Goal: Check status

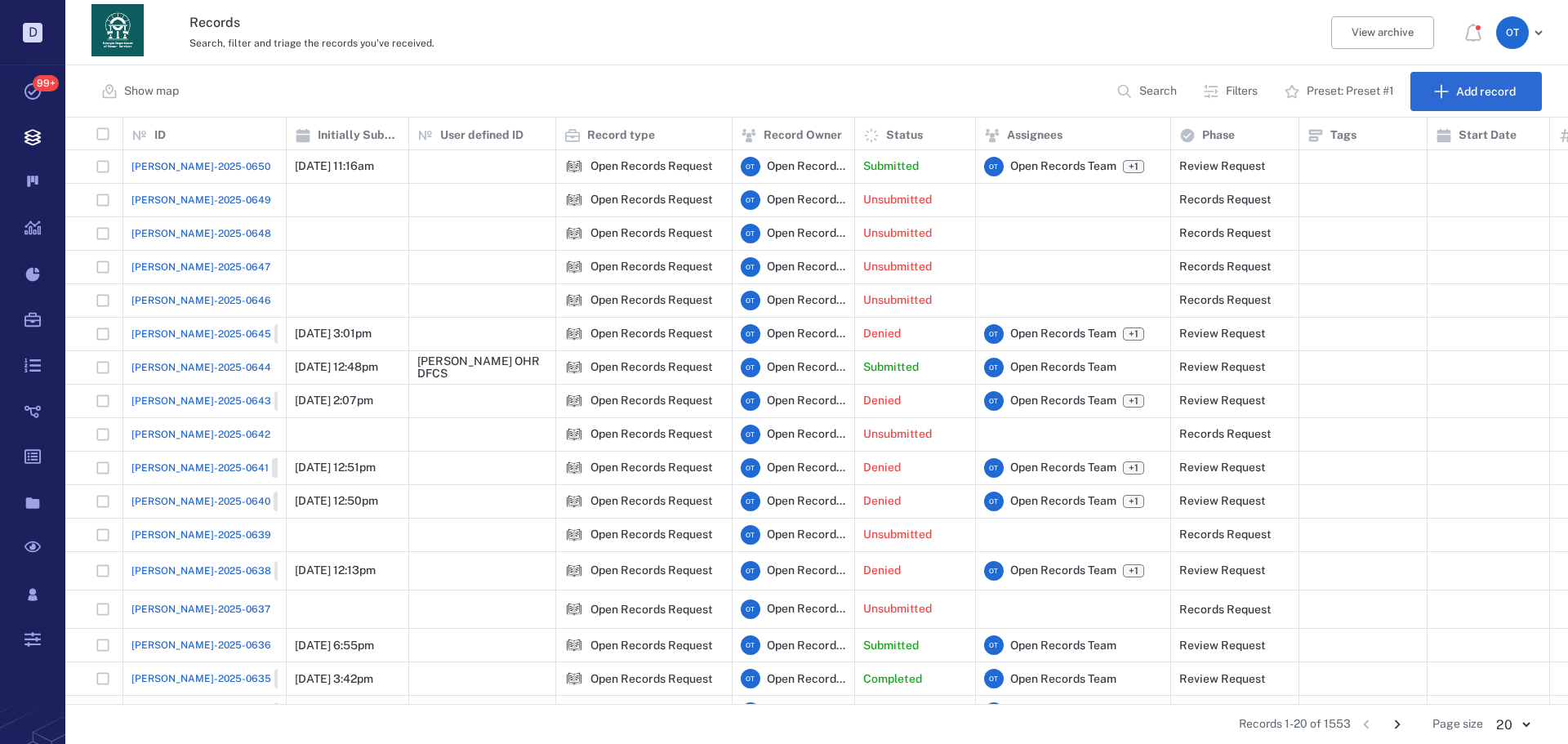
click at [203, 160] on span "[PERSON_NAME]-2025-0650" at bounding box center [201, 166] width 139 height 15
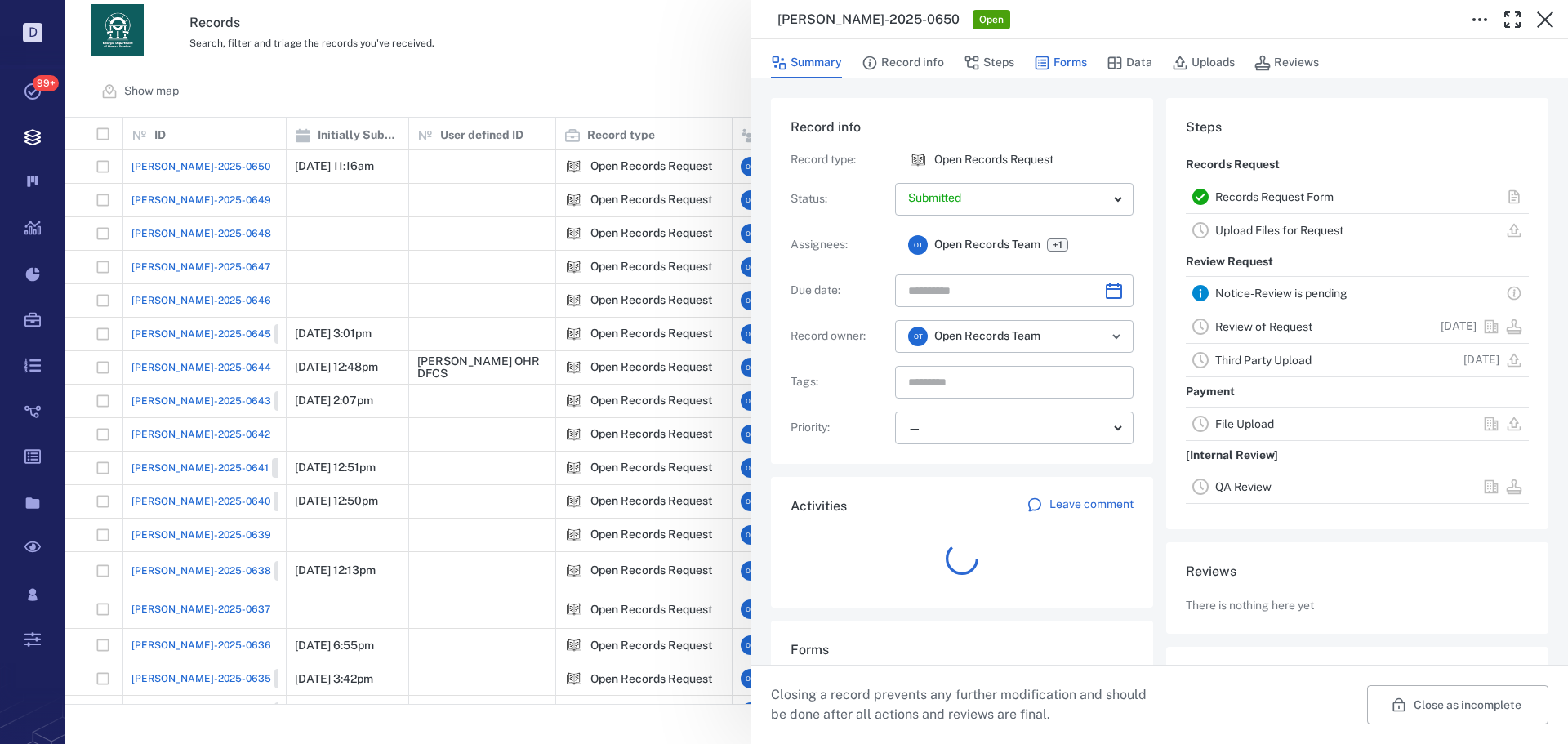
scroll to position [65, 324]
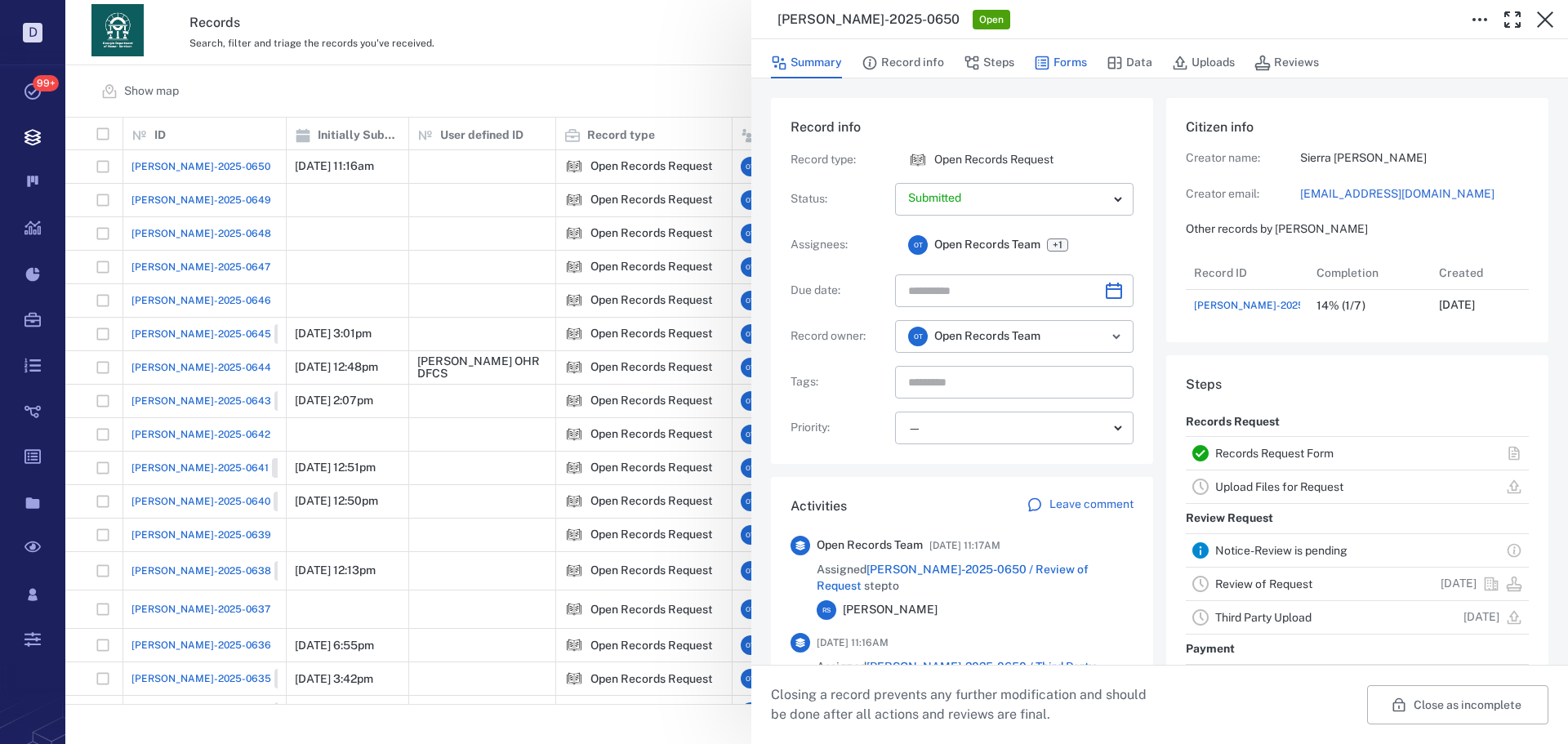
click at [1053, 59] on button "Forms" at bounding box center [1060, 63] width 53 height 31
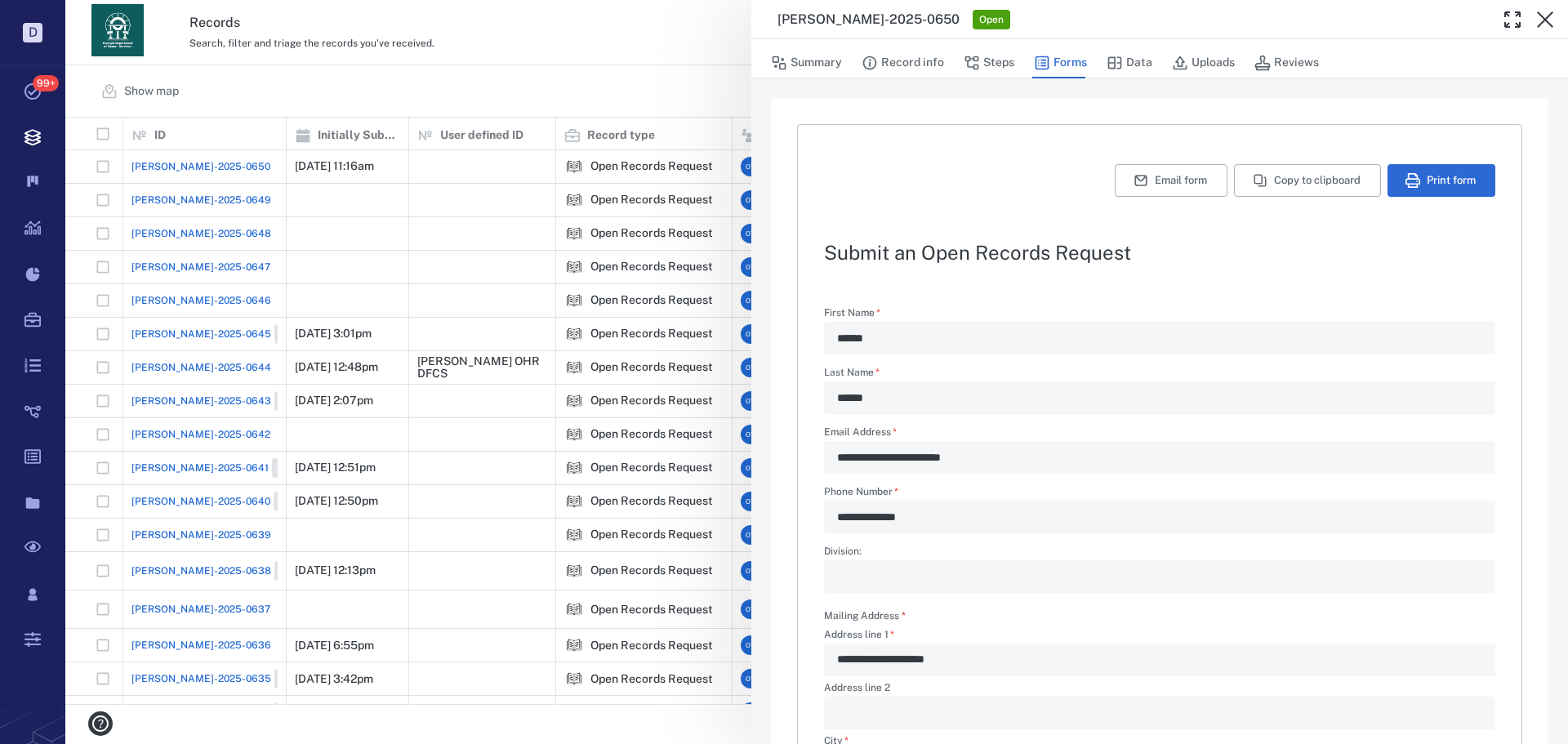
scroll to position [455, 0]
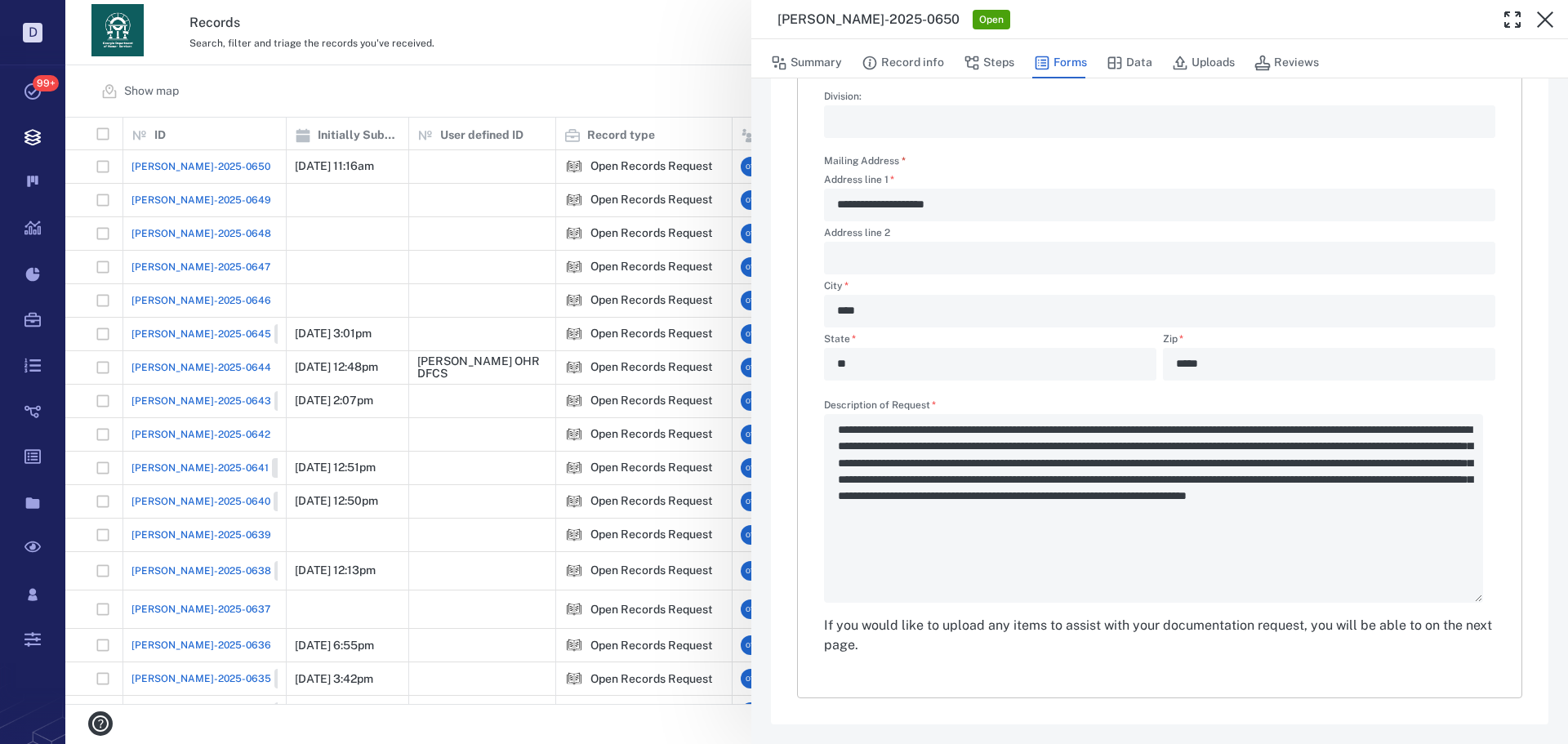
drag, startPoint x: 615, startPoint y: 109, endPoint x: 1273, endPoint y: 3, distance: 666.5
click at [614, 109] on div "**********" at bounding box center [816, 372] width 1502 height 744
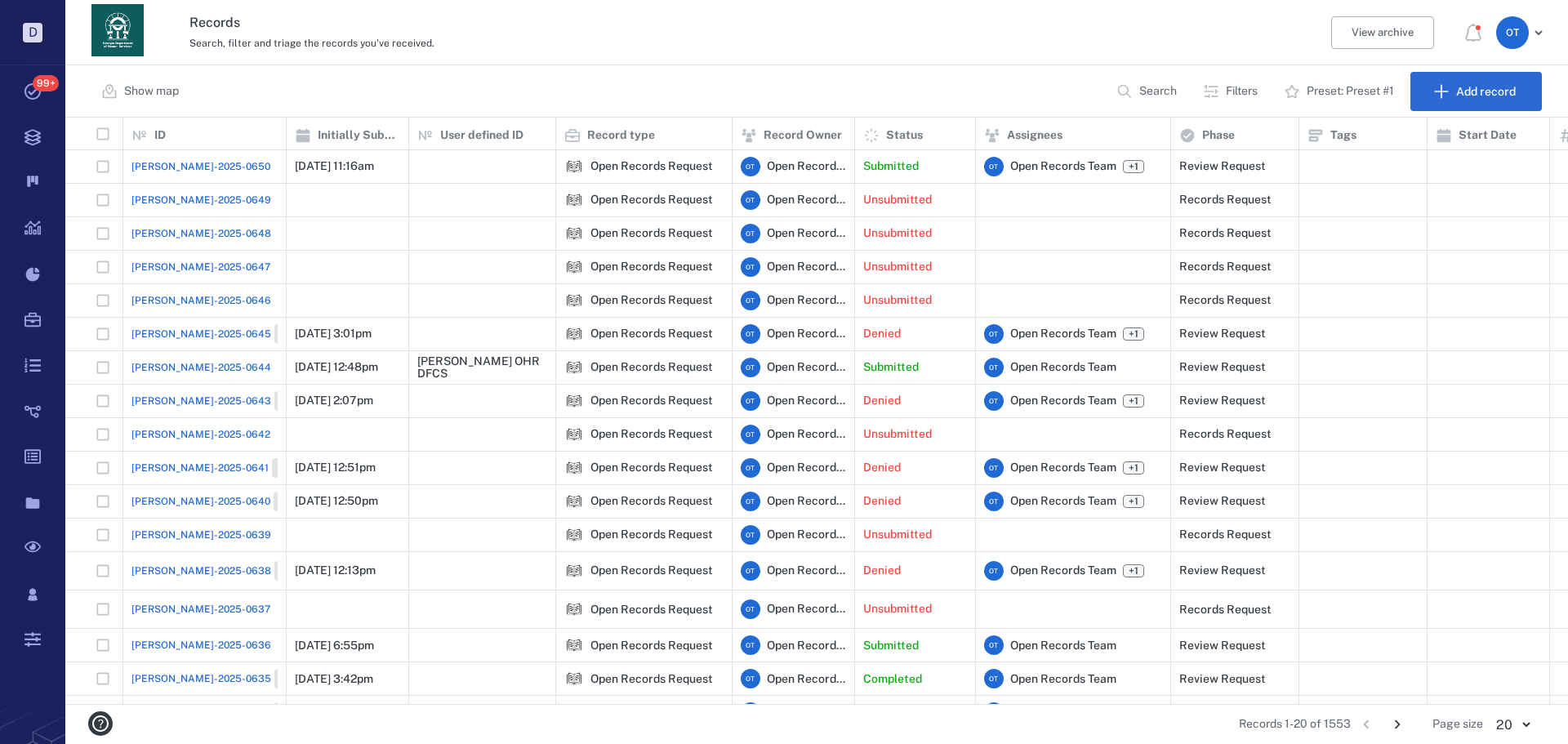
click at [183, 165] on span "[PERSON_NAME]-2025-0650" at bounding box center [201, 166] width 139 height 15
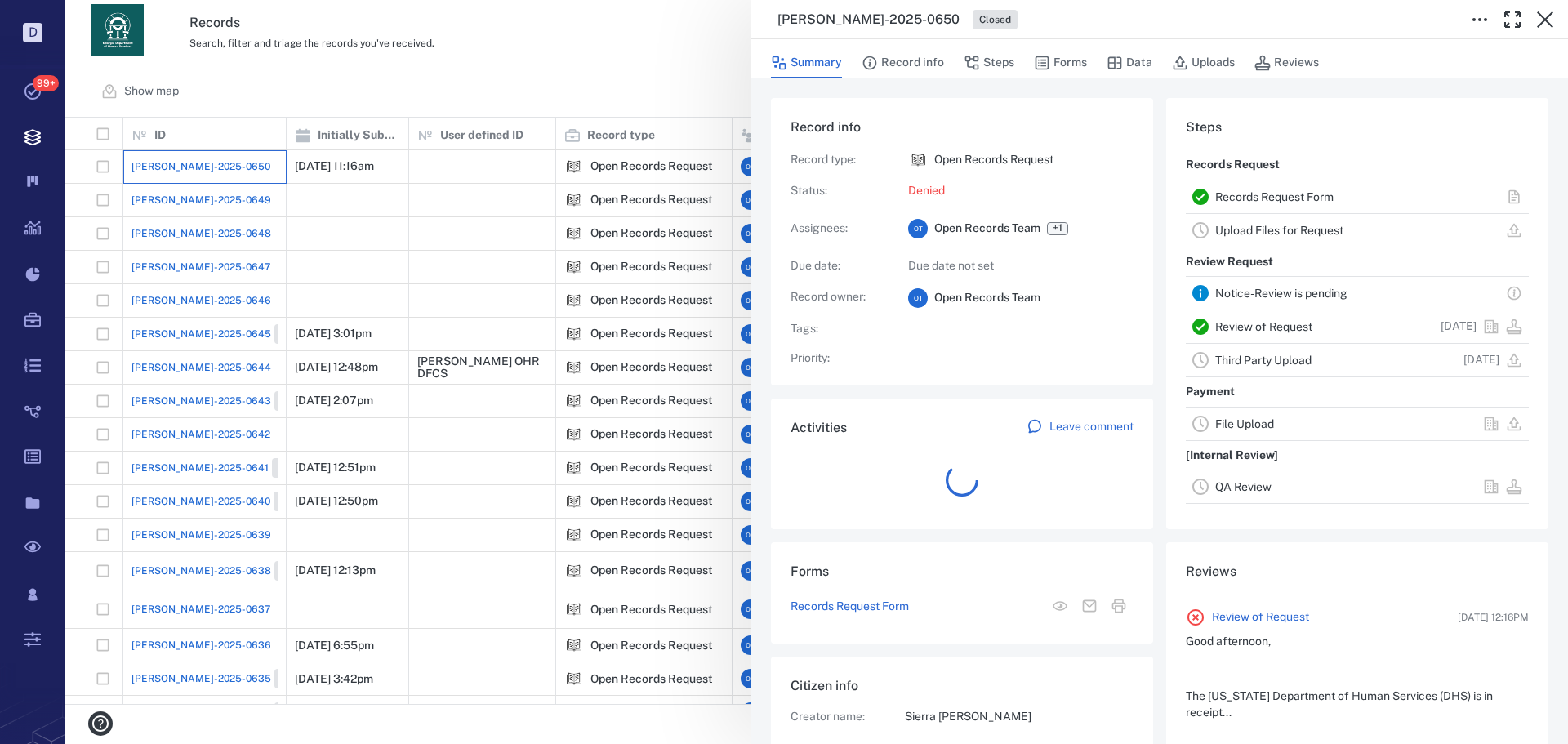
scroll to position [65, 324]
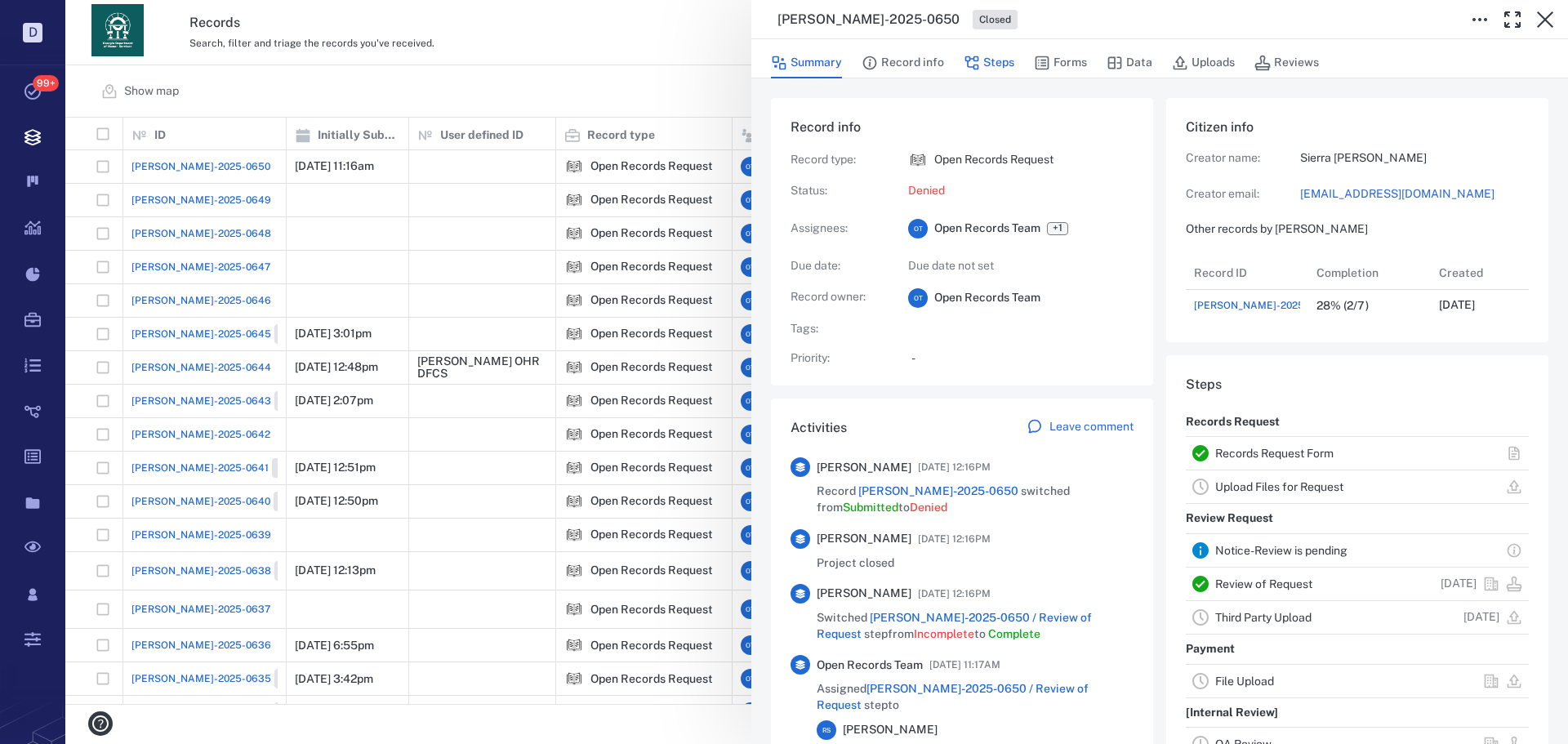
click at [968, 57] on icon "button" at bounding box center [971, 63] width 16 height 16
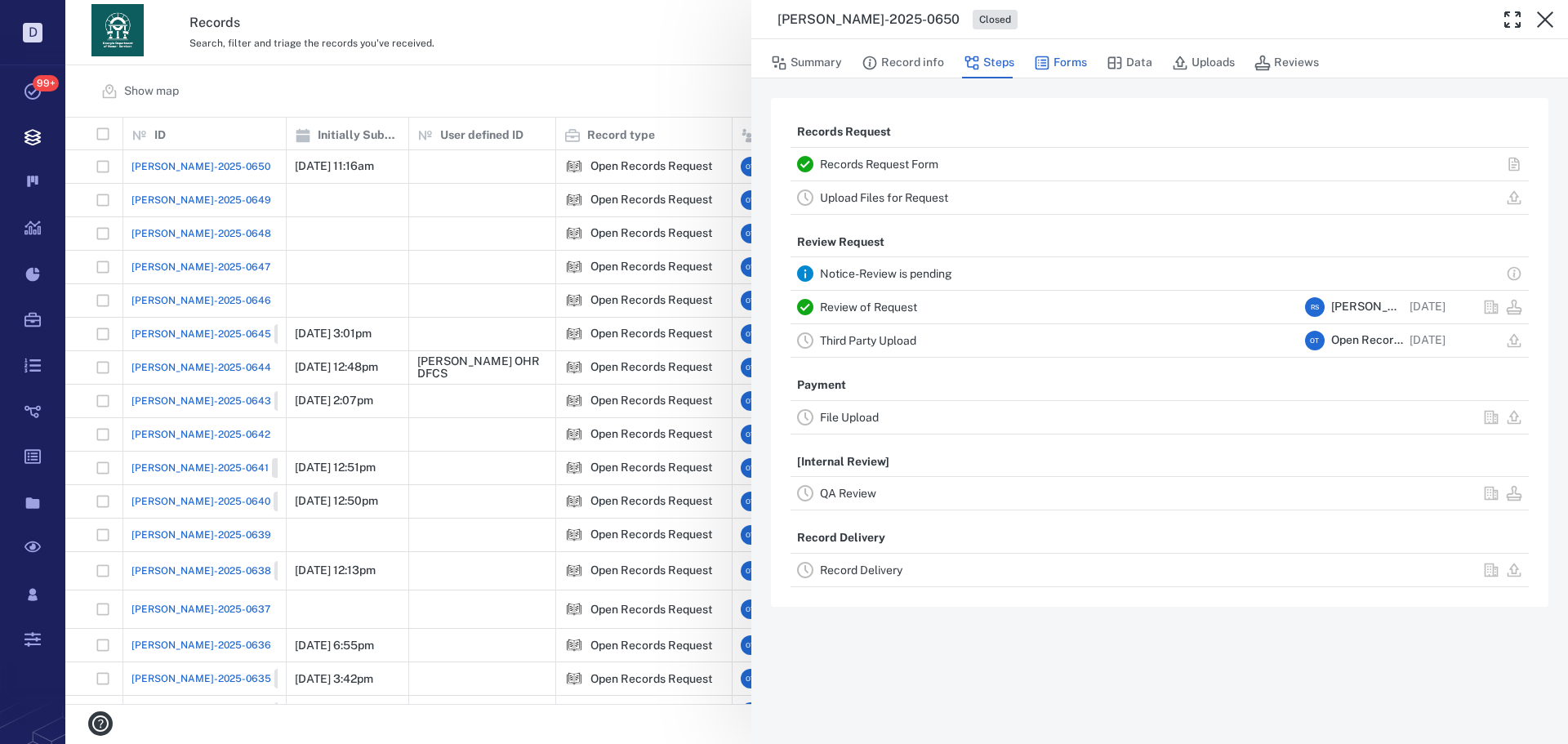
click at [1047, 56] on icon "button" at bounding box center [1041, 63] width 16 height 16
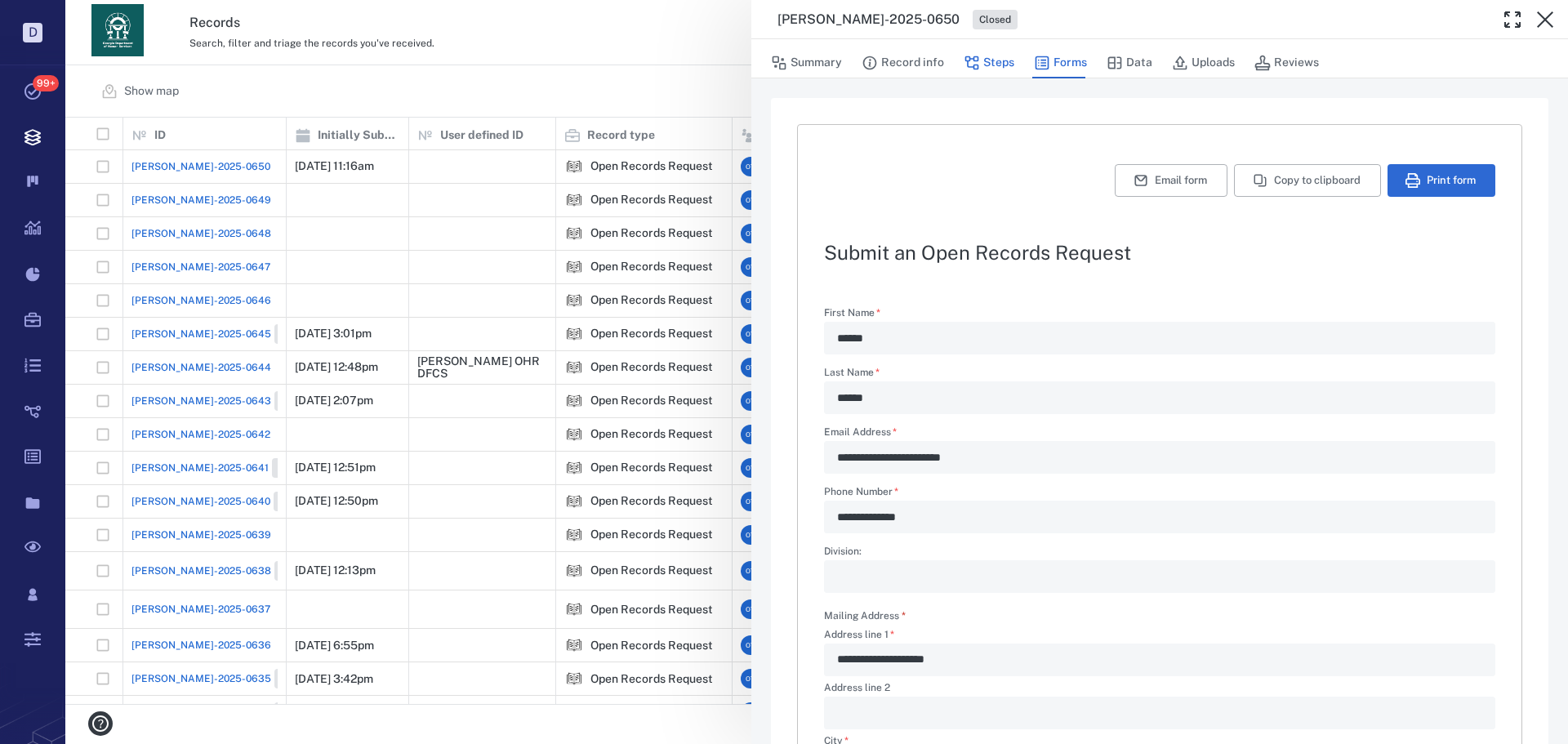
click at [1004, 67] on button "Steps" at bounding box center [988, 63] width 51 height 31
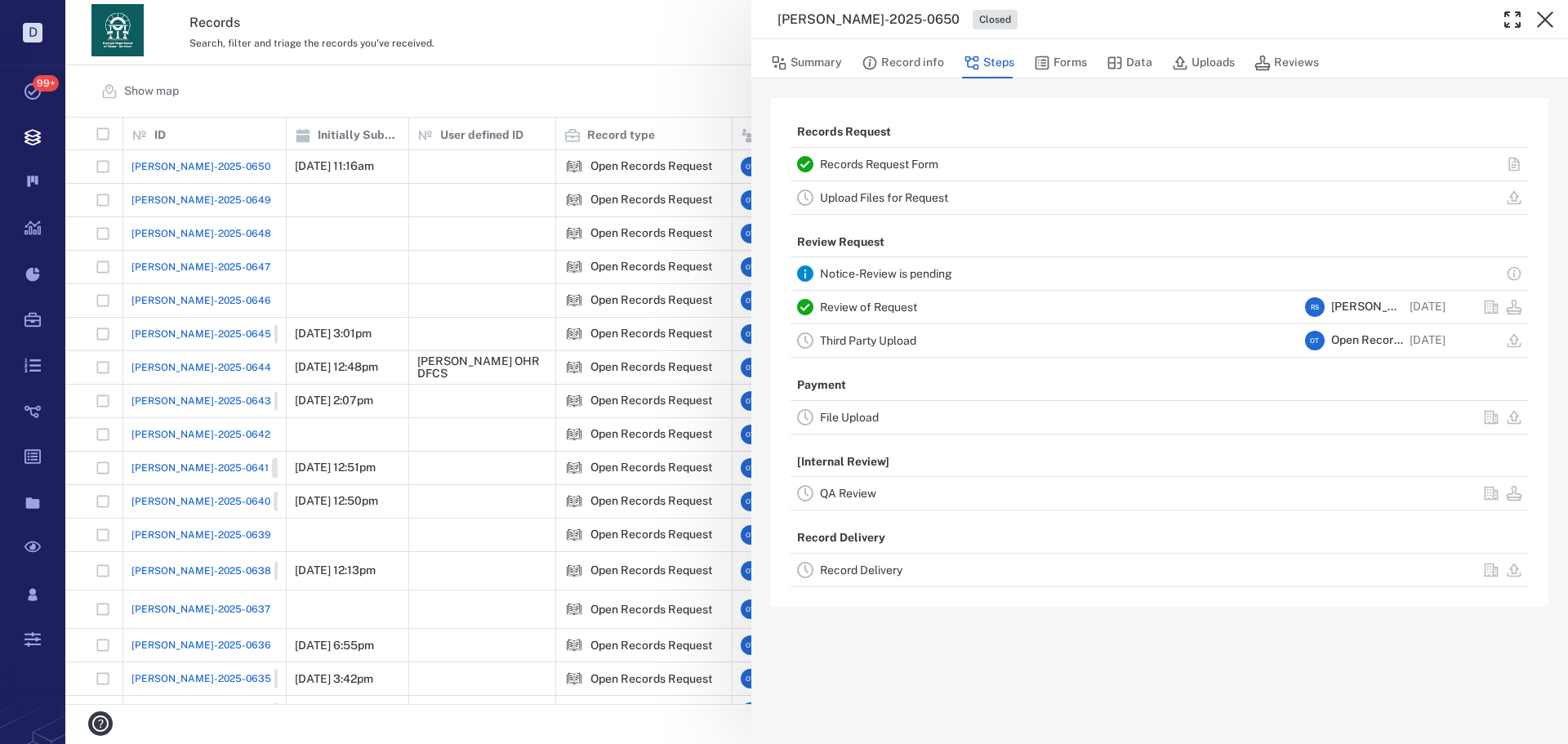
click at [899, 314] on div "Review of Request" at bounding box center [1059, 306] width 479 height 20
click at [902, 306] on link "Review of Request" at bounding box center [868, 306] width 97 height 13
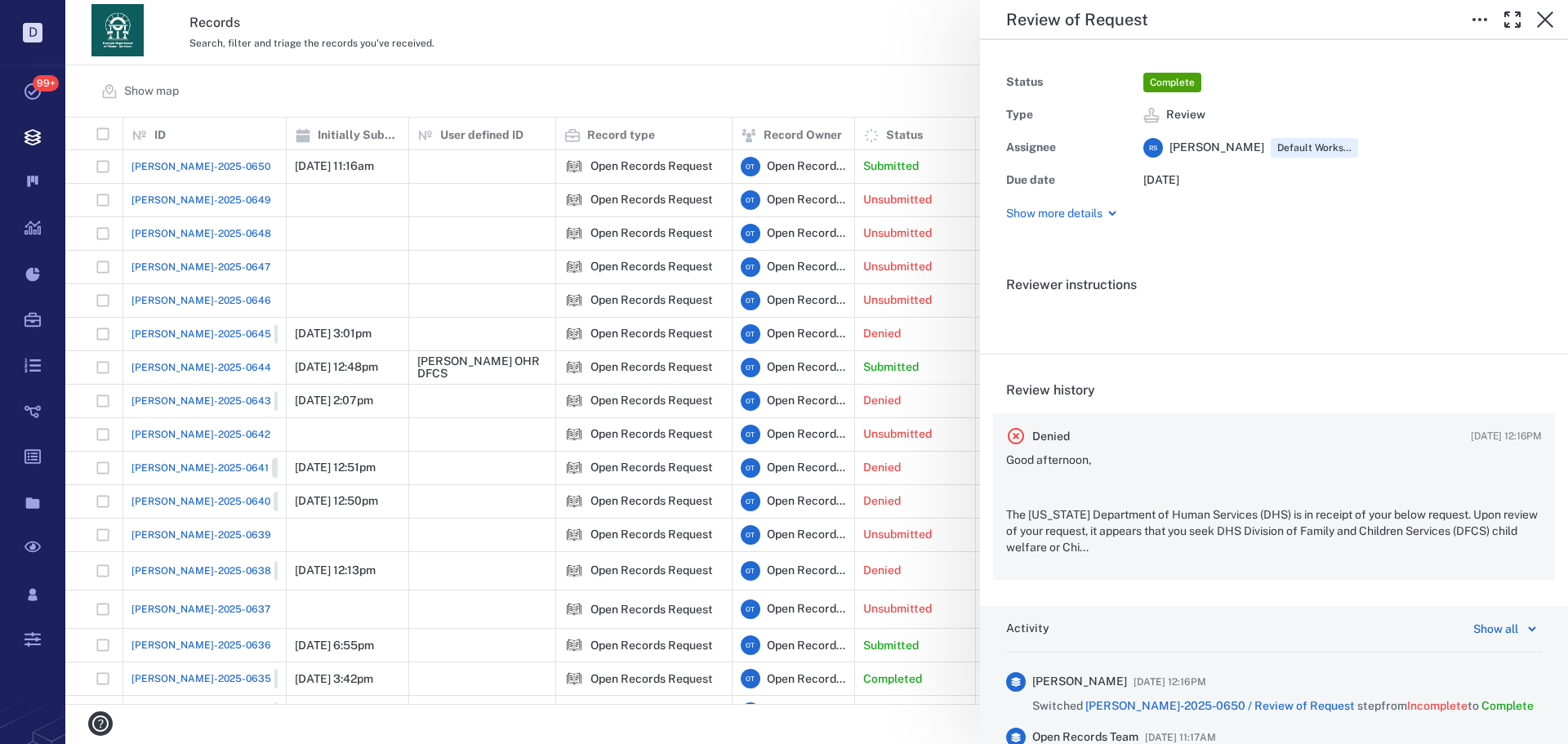
click at [1211, 434] on div "Denied [DATE] 12:16PM" at bounding box center [1274, 436] width 535 height 20
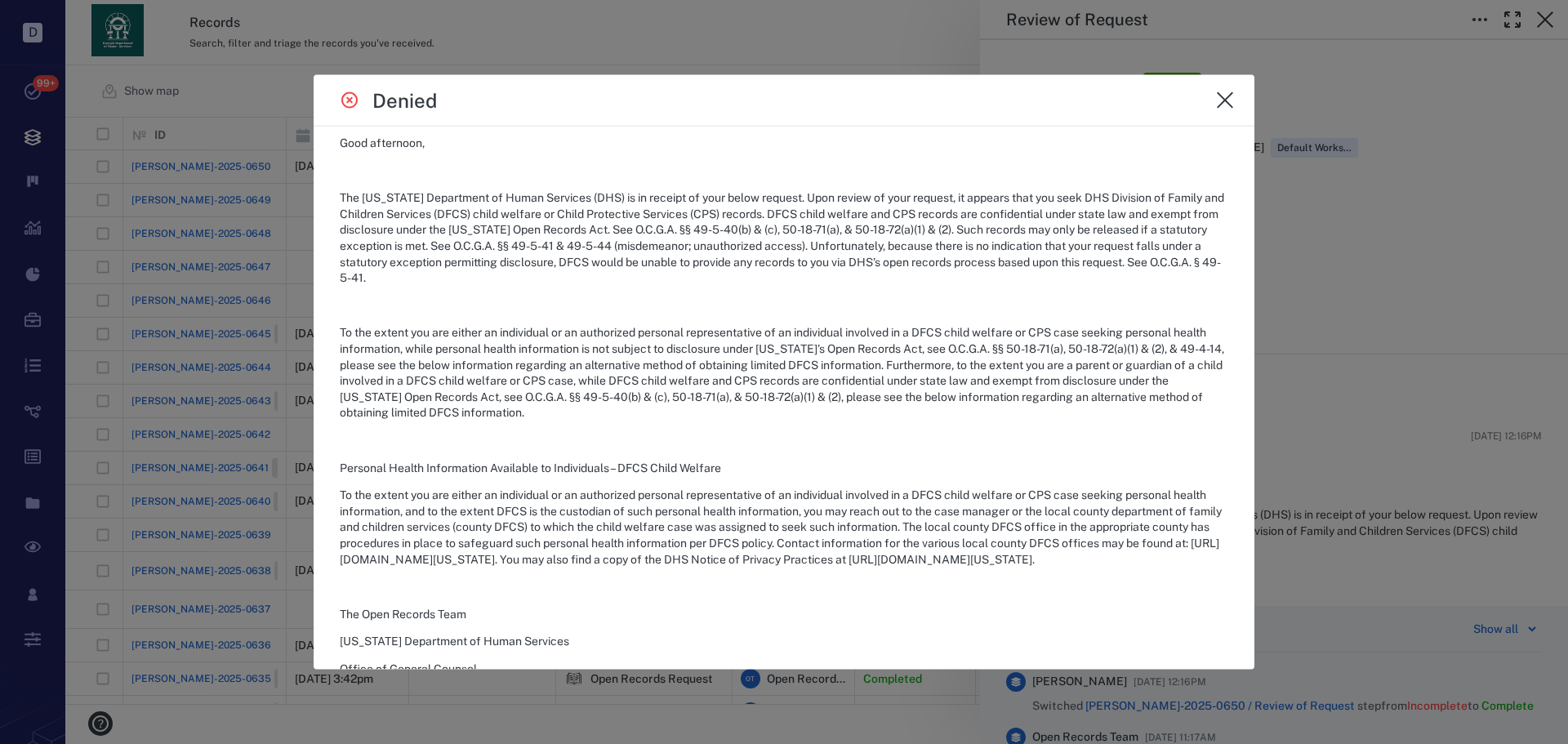
scroll to position [163, 0]
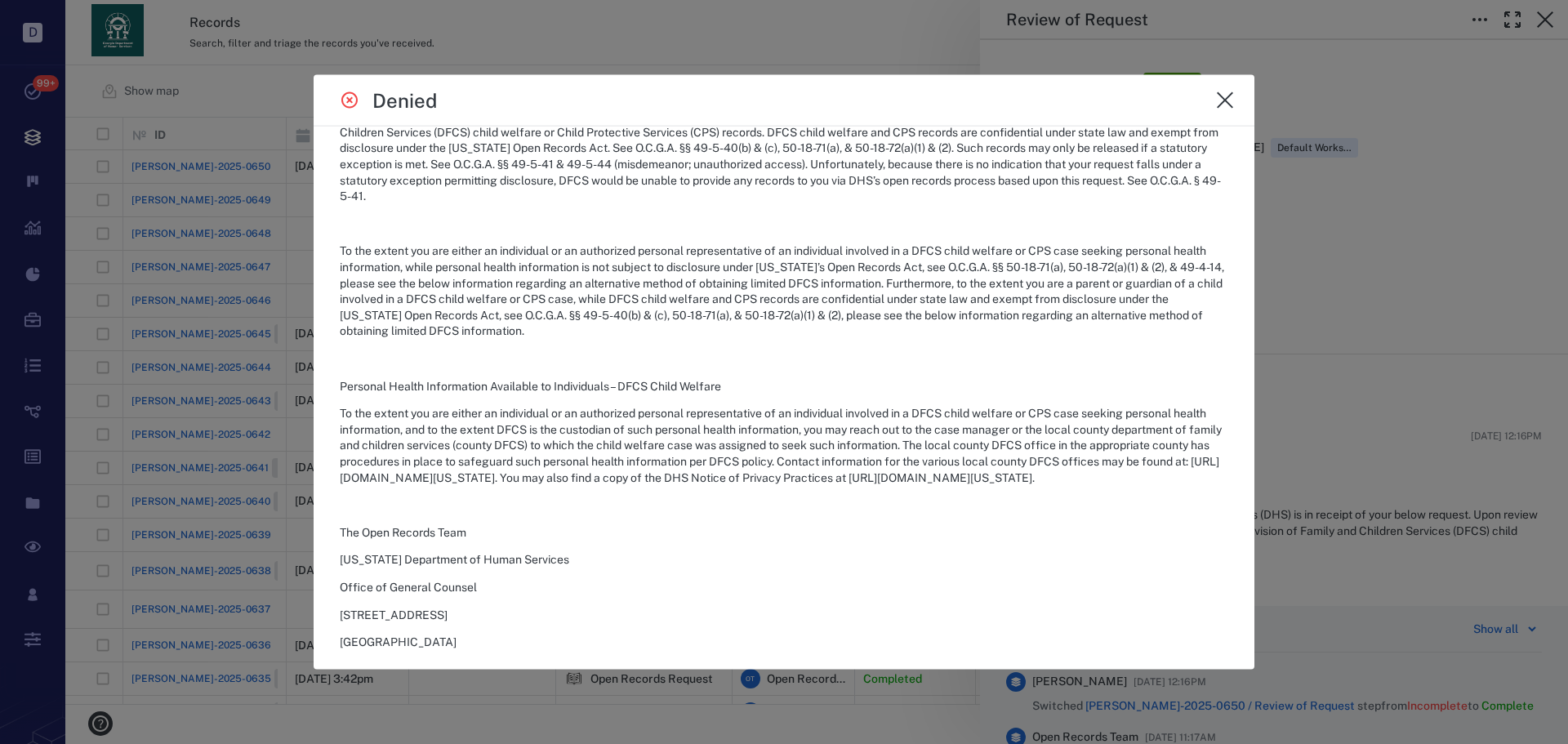
click at [1281, 283] on div at bounding box center [784, 372] width 1568 height 744
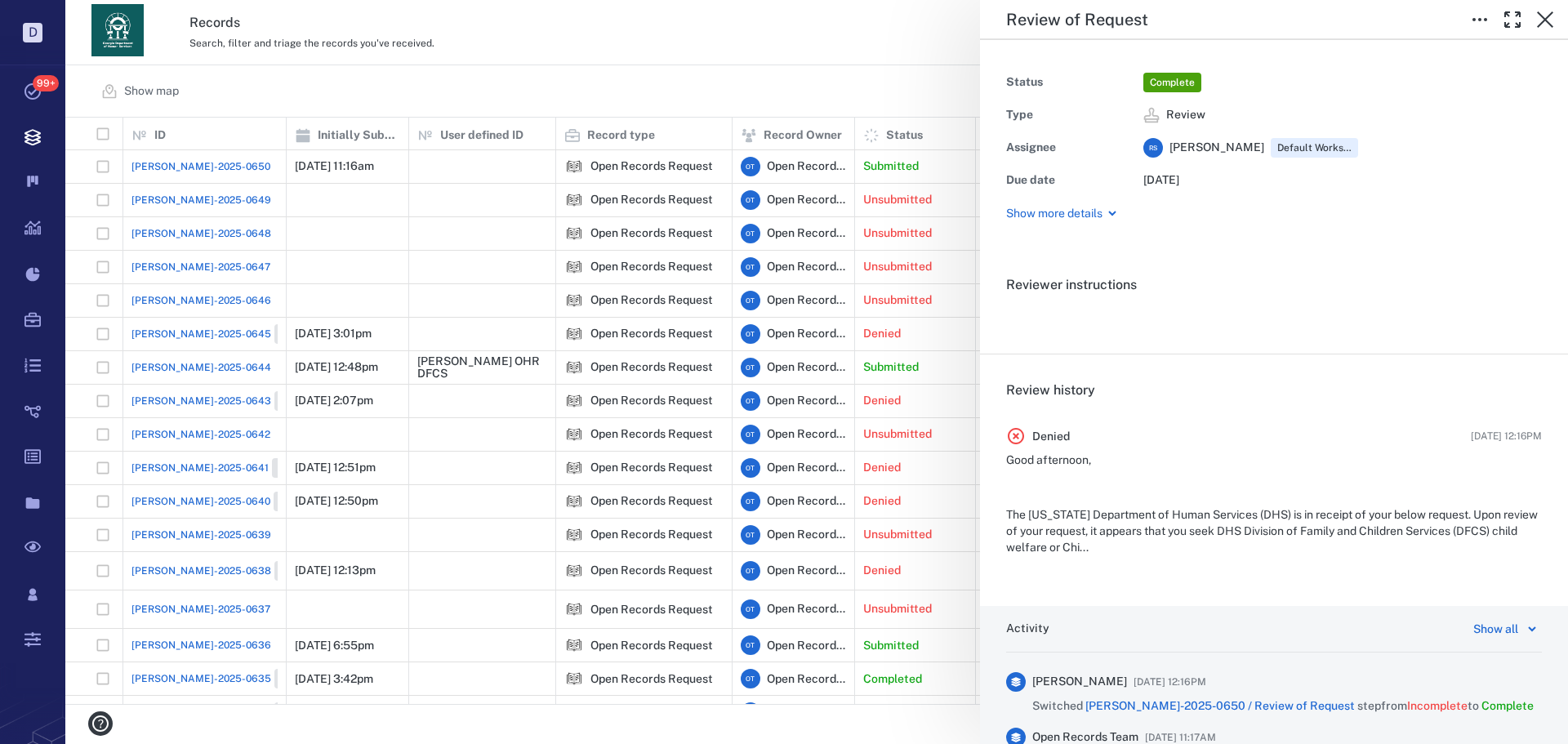
click at [793, 80] on div "Review of Request Status Complete Type Review Assignee R S [PERSON_NAME] Defaul…" at bounding box center [816, 372] width 1502 height 744
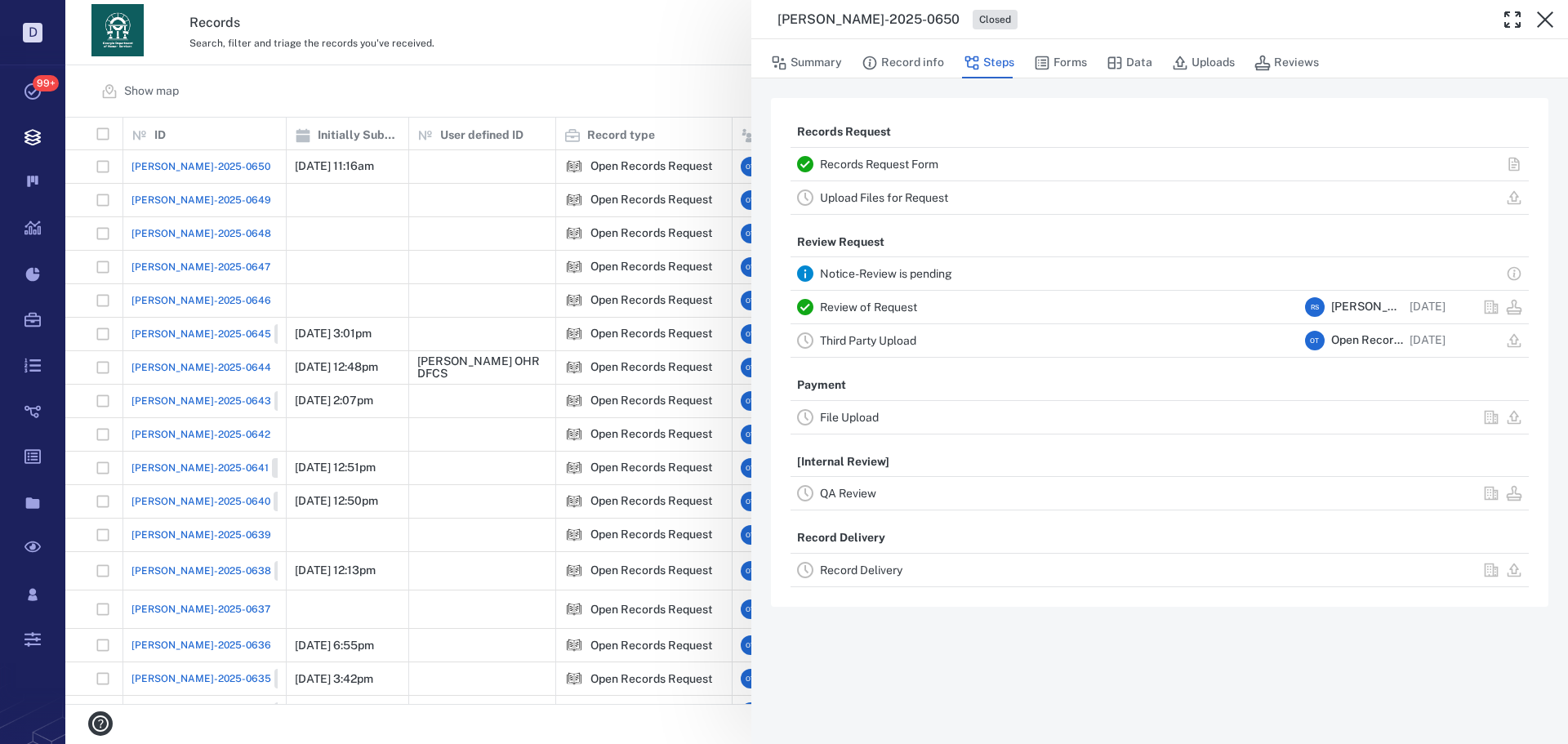
click at [454, 34] on div "[PERSON_NAME]-2025-0650 Closed Summary Record info Steps Forms Data Uploads Rev…" at bounding box center [816, 372] width 1502 height 744
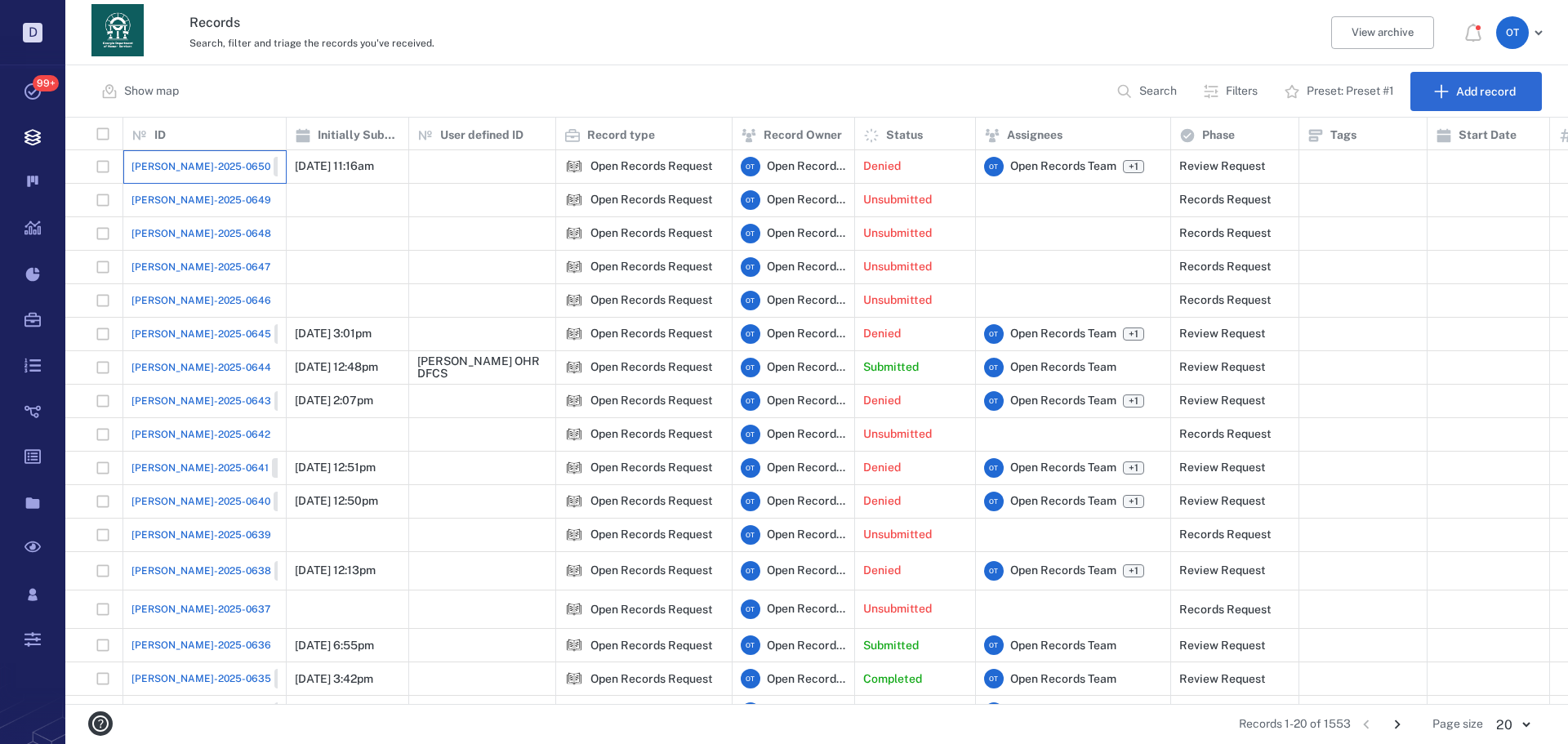
click at [180, 176] on div "ORR-2025-0650 Closed" at bounding box center [205, 166] width 163 height 33
click at [212, 178] on div "ORR-2025-0650 Closed" at bounding box center [204, 166] width 146 height 33
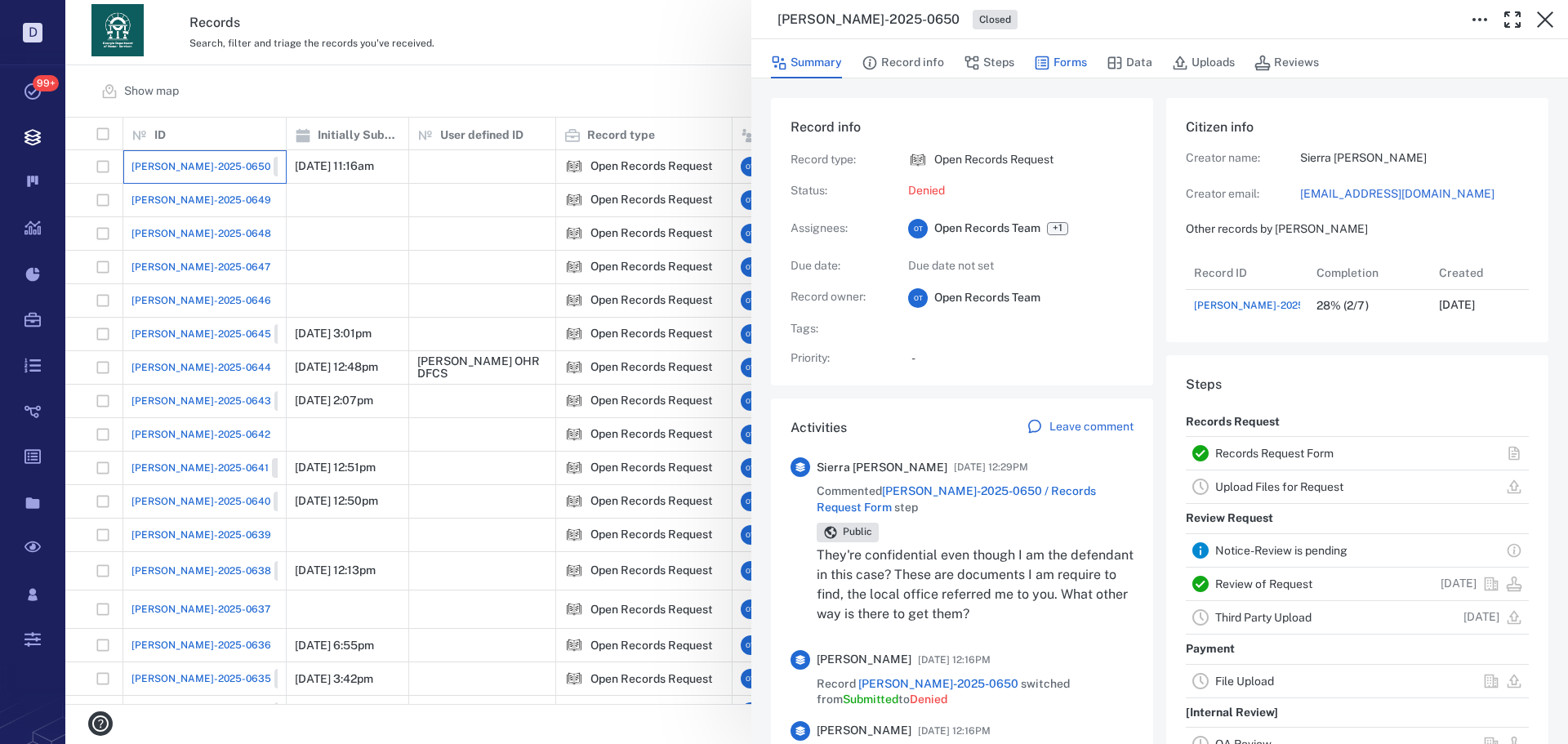
scroll to position [65, 324]
click at [1064, 64] on button "Forms" at bounding box center [1060, 63] width 53 height 31
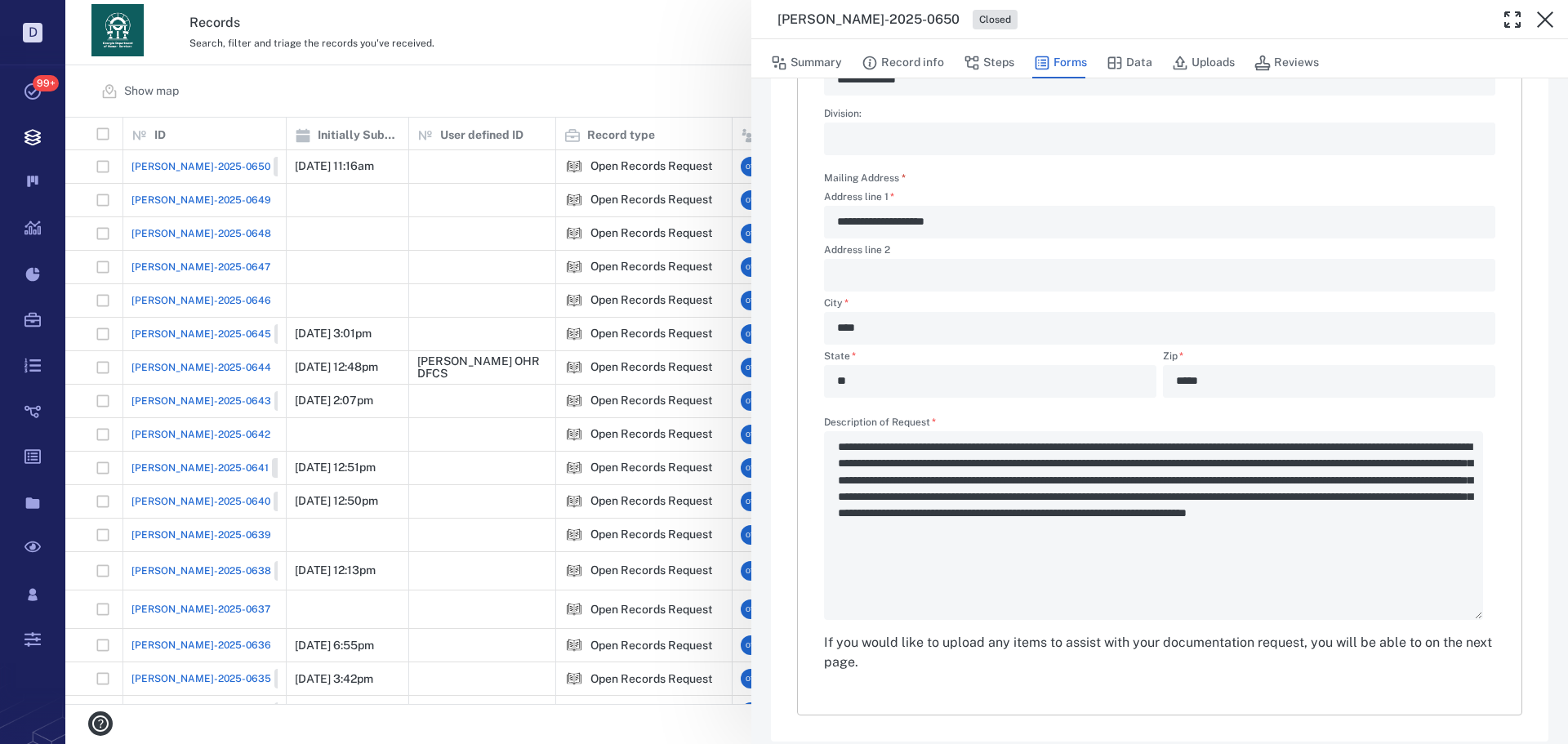
scroll to position [455, 0]
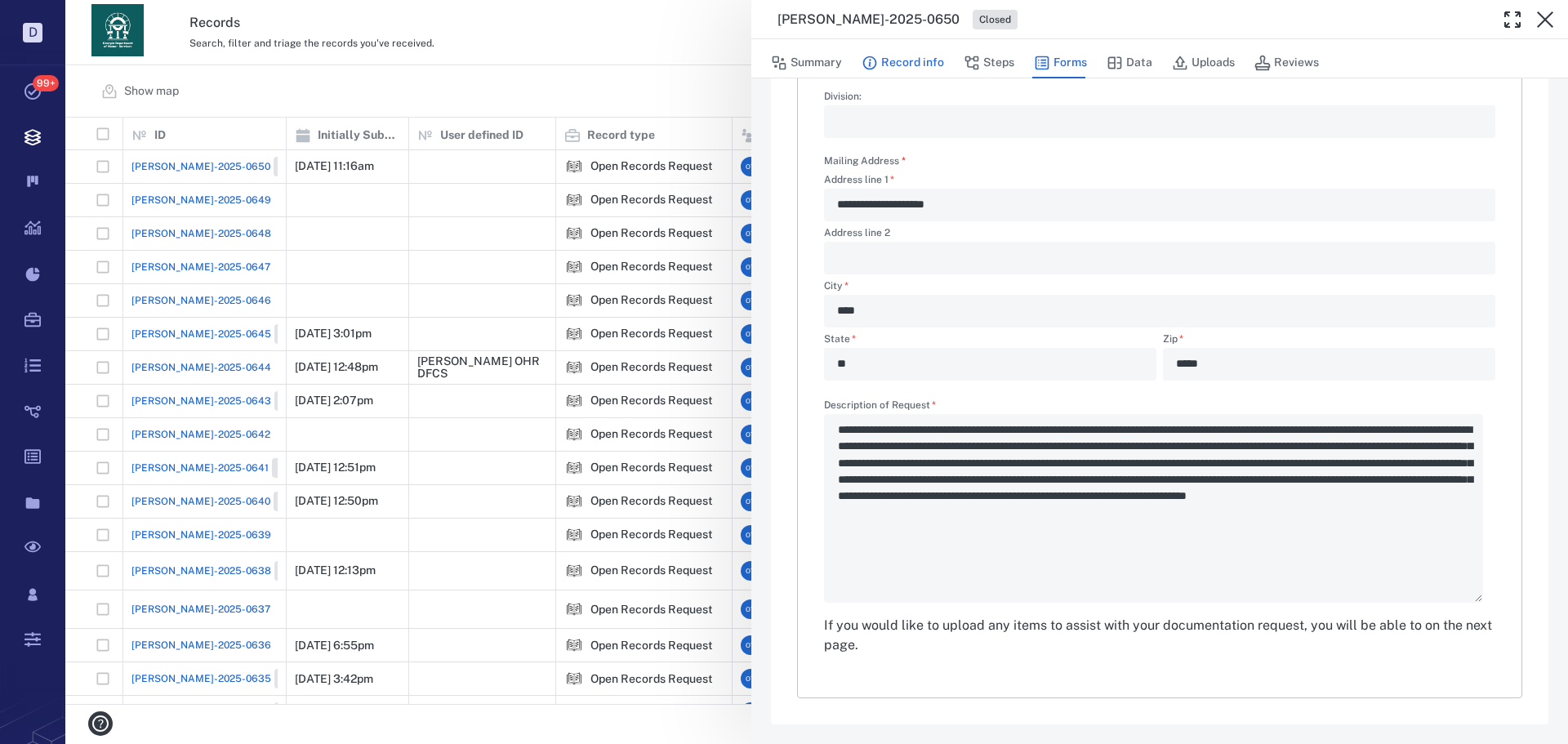
click at [930, 61] on button "Record info" at bounding box center [902, 63] width 82 height 31
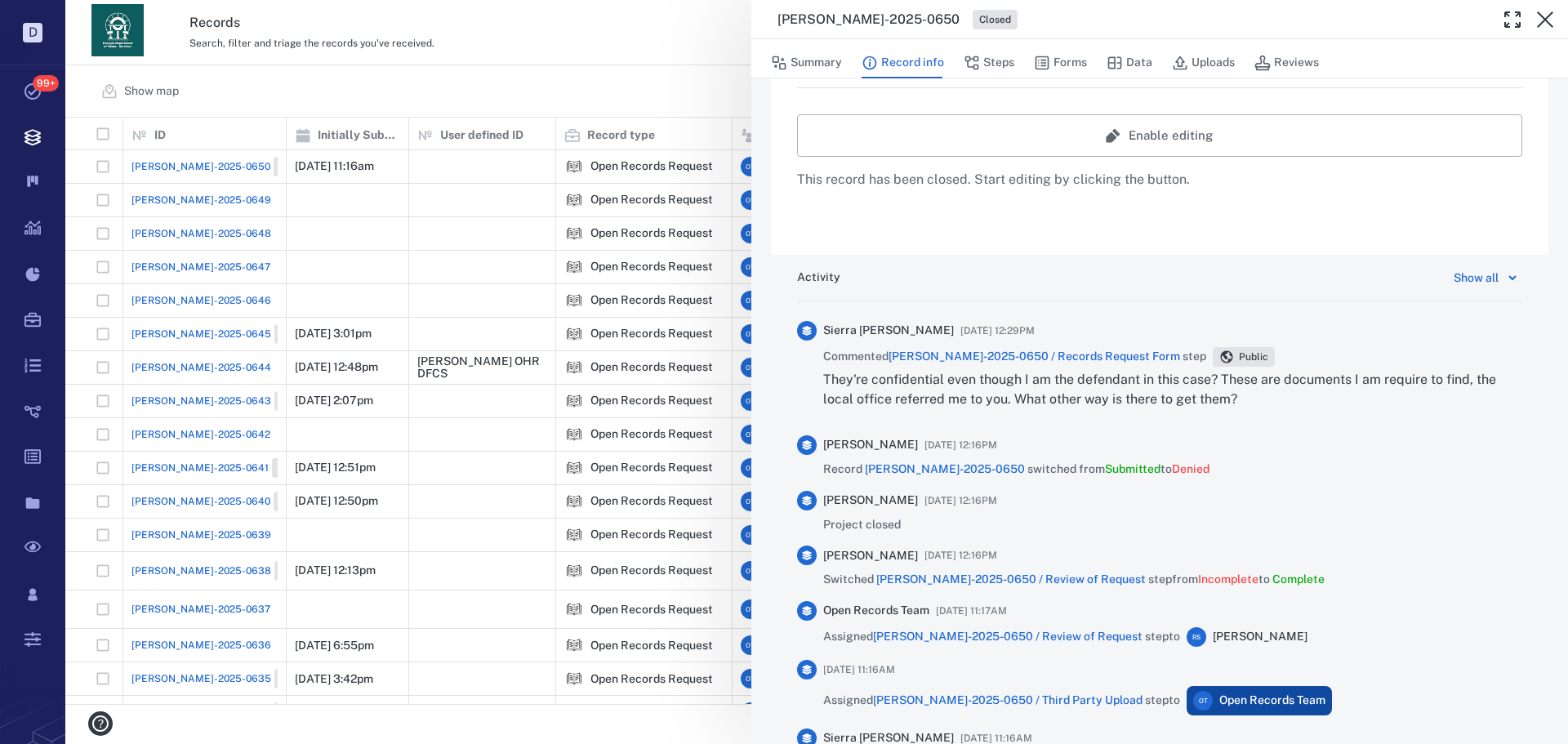
scroll to position [489, 0]
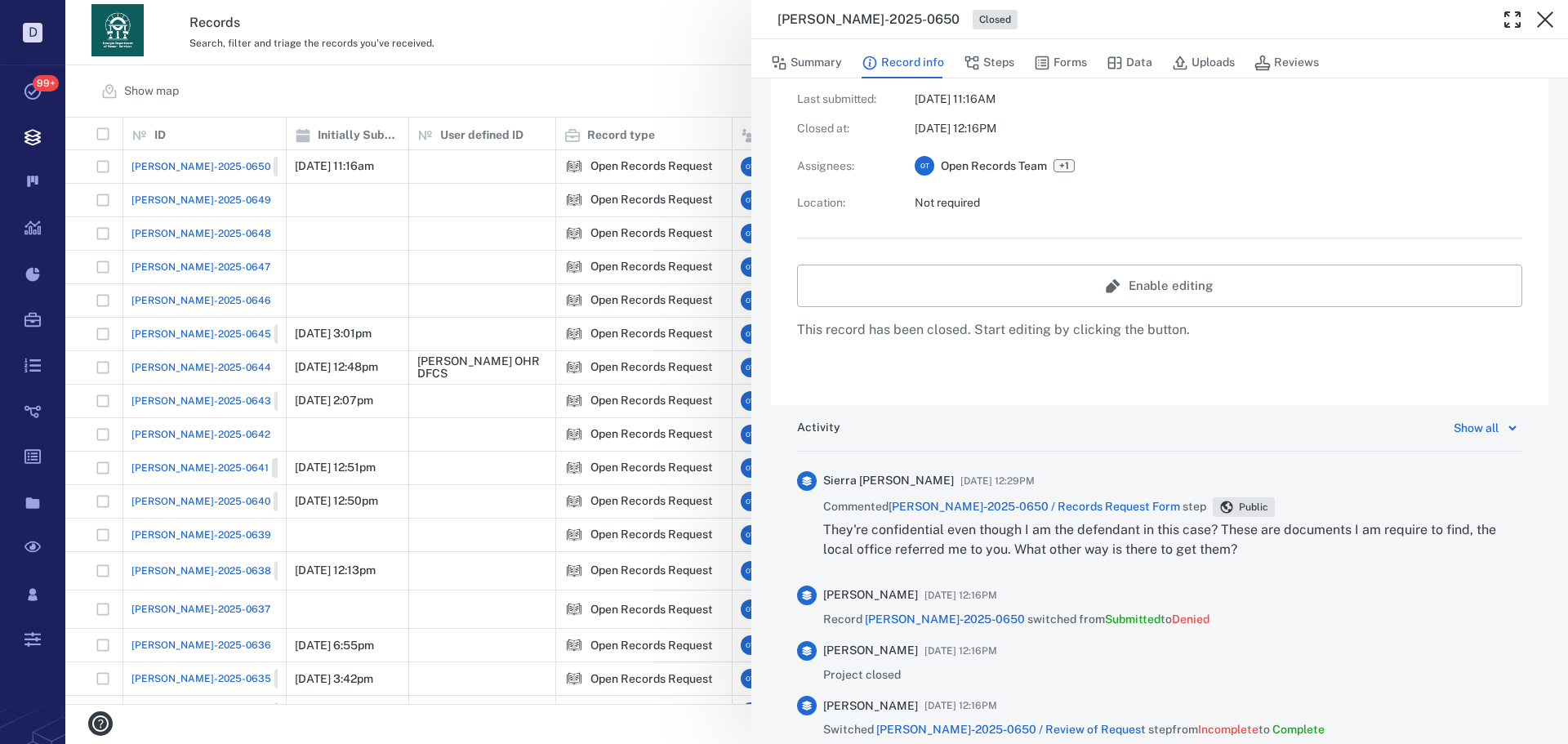
click at [1052, 507] on span "[PERSON_NAME]-2025-0650 / Records Request Form" at bounding box center [1034, 506] width 292 height 13
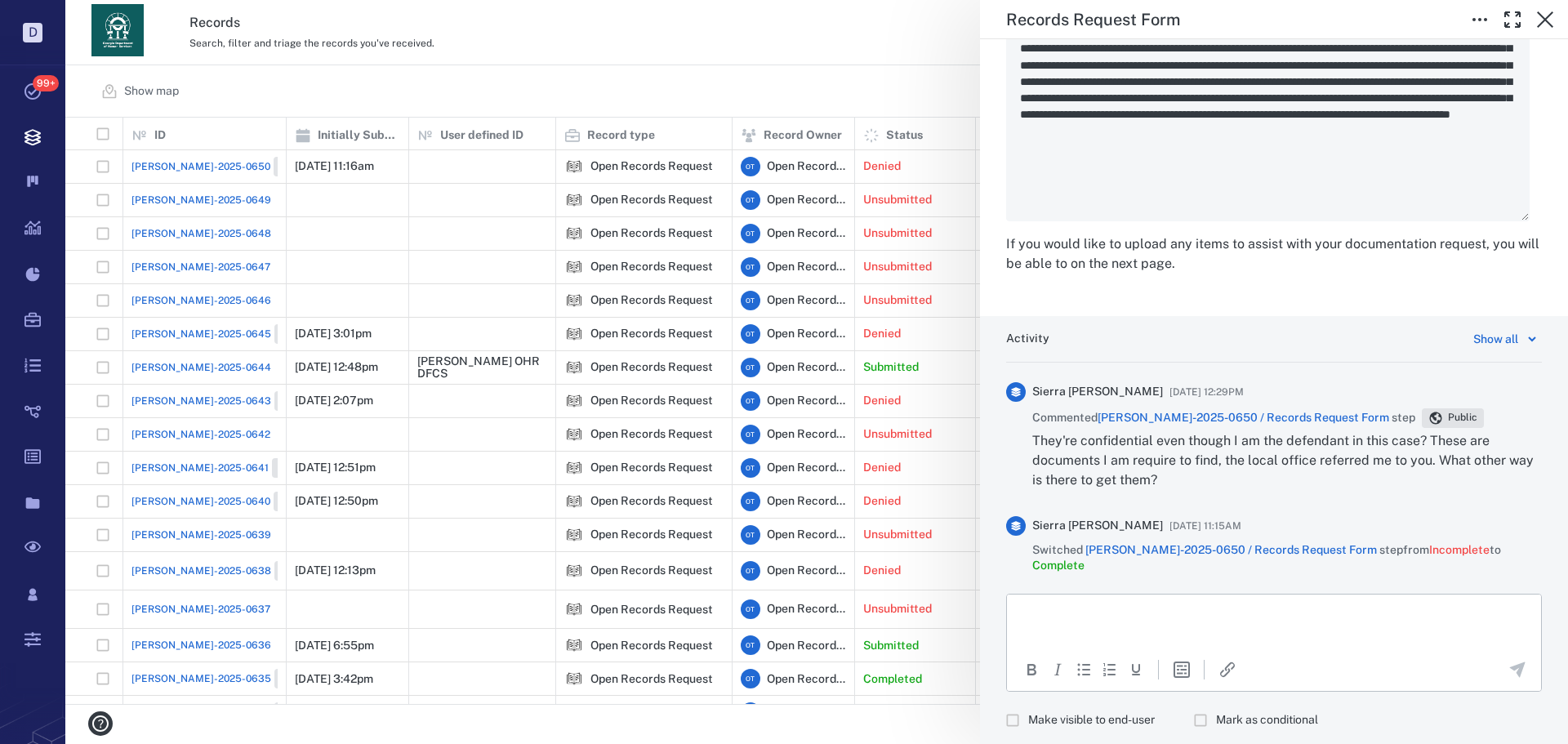
scroll to position [2675, 0]
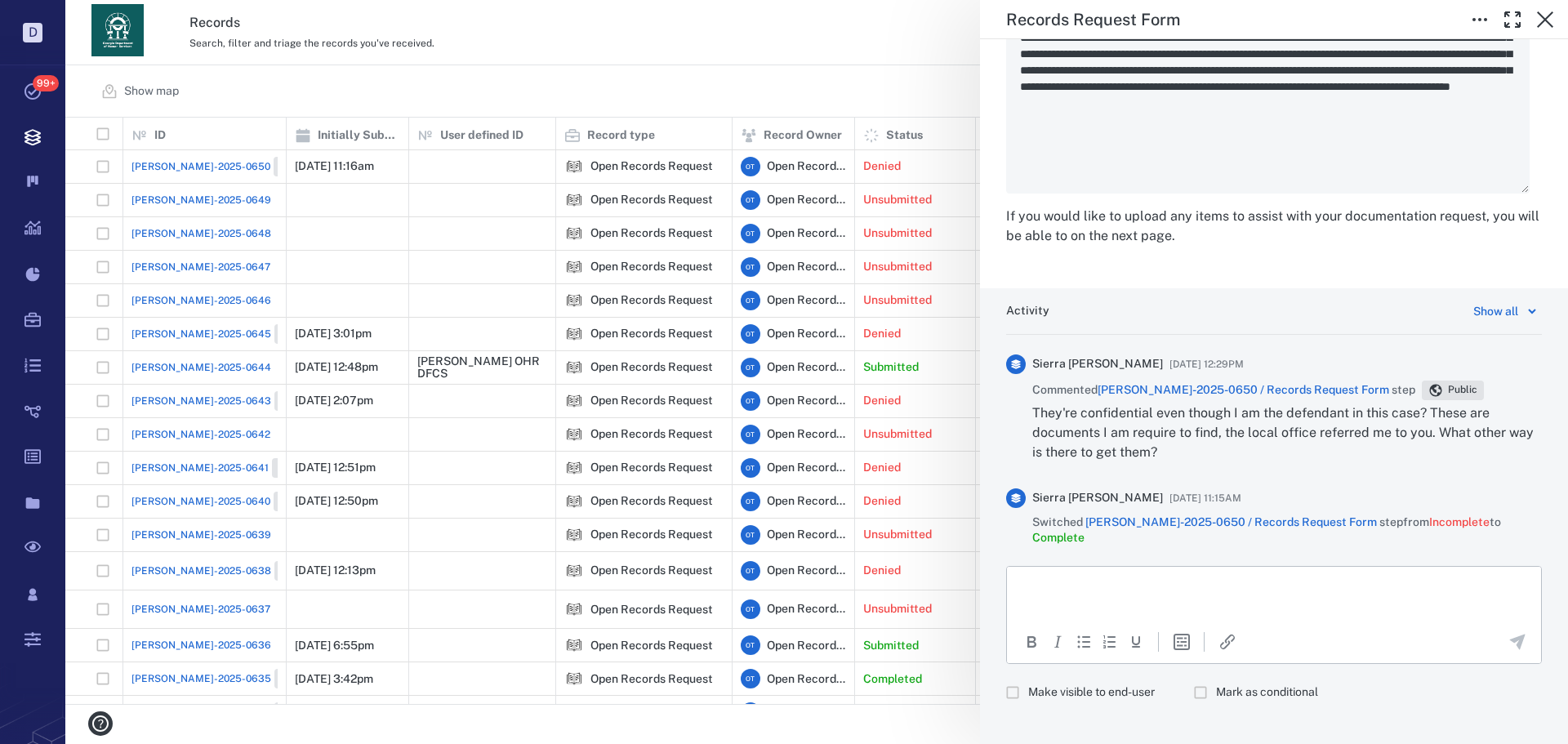
click at [1098, 685] on span "Make visible to end-user" at bounding box center [1091, 693] width 127 height 16
click at [1141, 602] on html at bounding box center [1274, 587] width 534 height 41
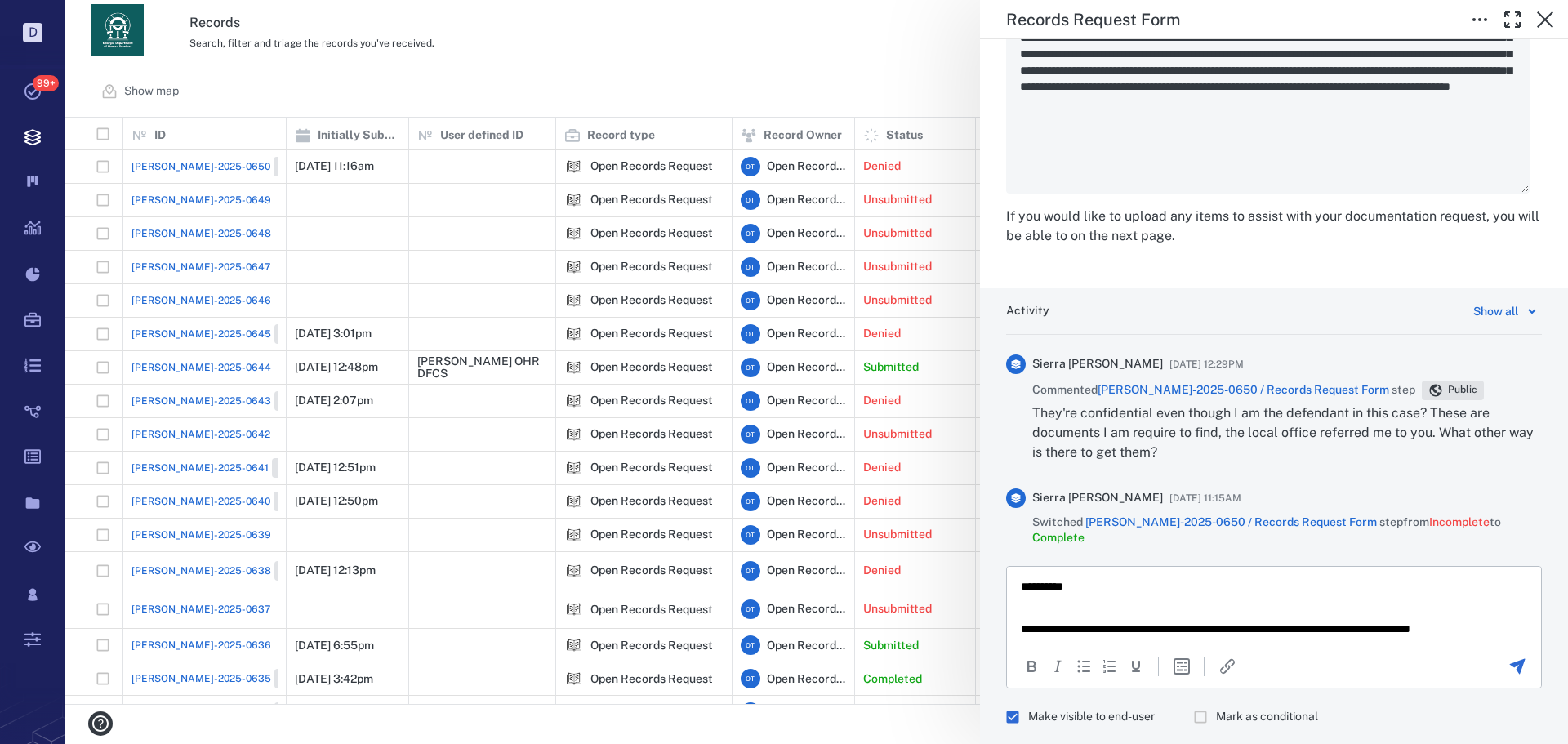
scroll to position [7, 0]
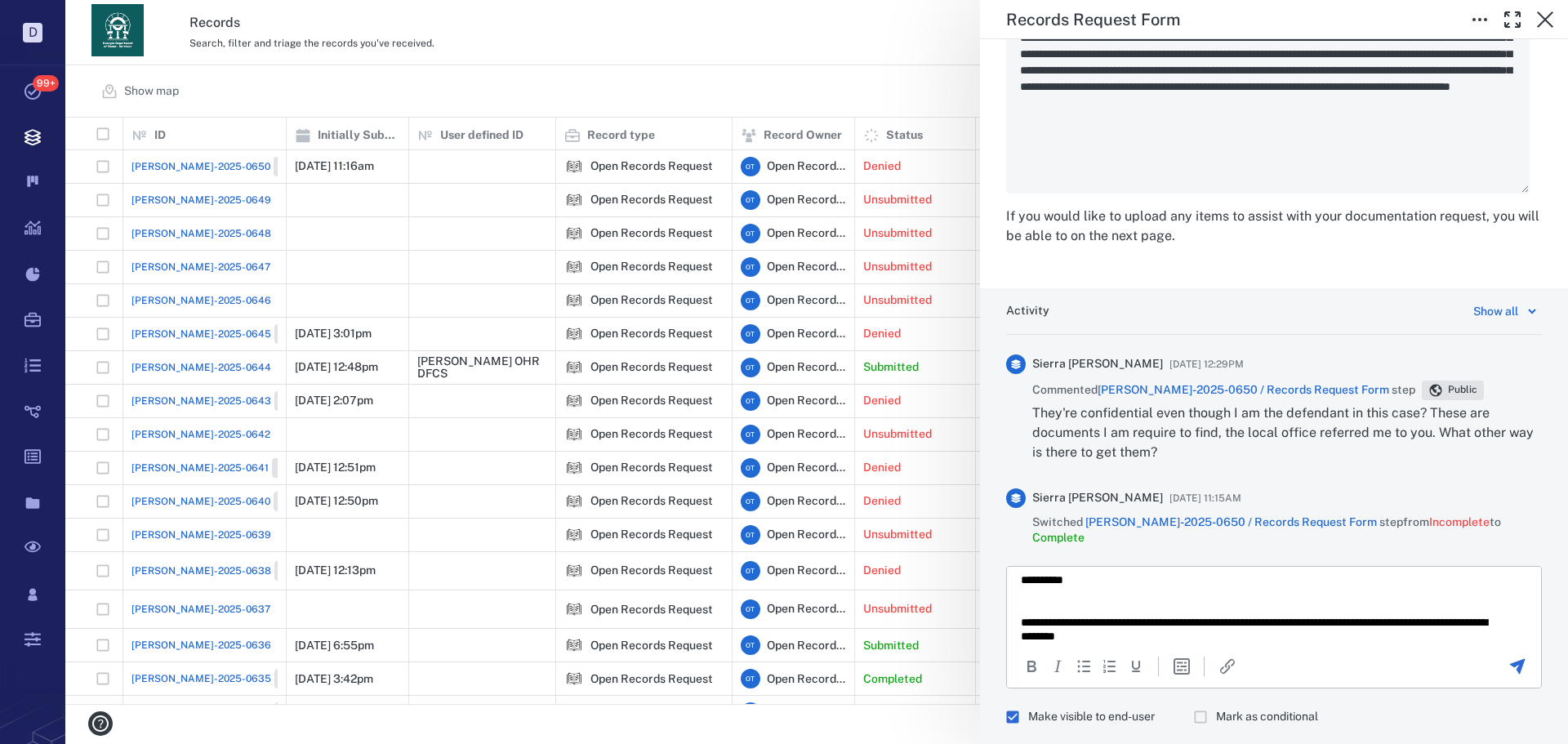
drag, startPoint x: 1499, startPoint y: 645, endPoint x: 494, endPoint y: 39, distance: 1173.6
click at [1507, 656] on icon "Send the comment" at bounding box center [1517, 666] width 20 height 20
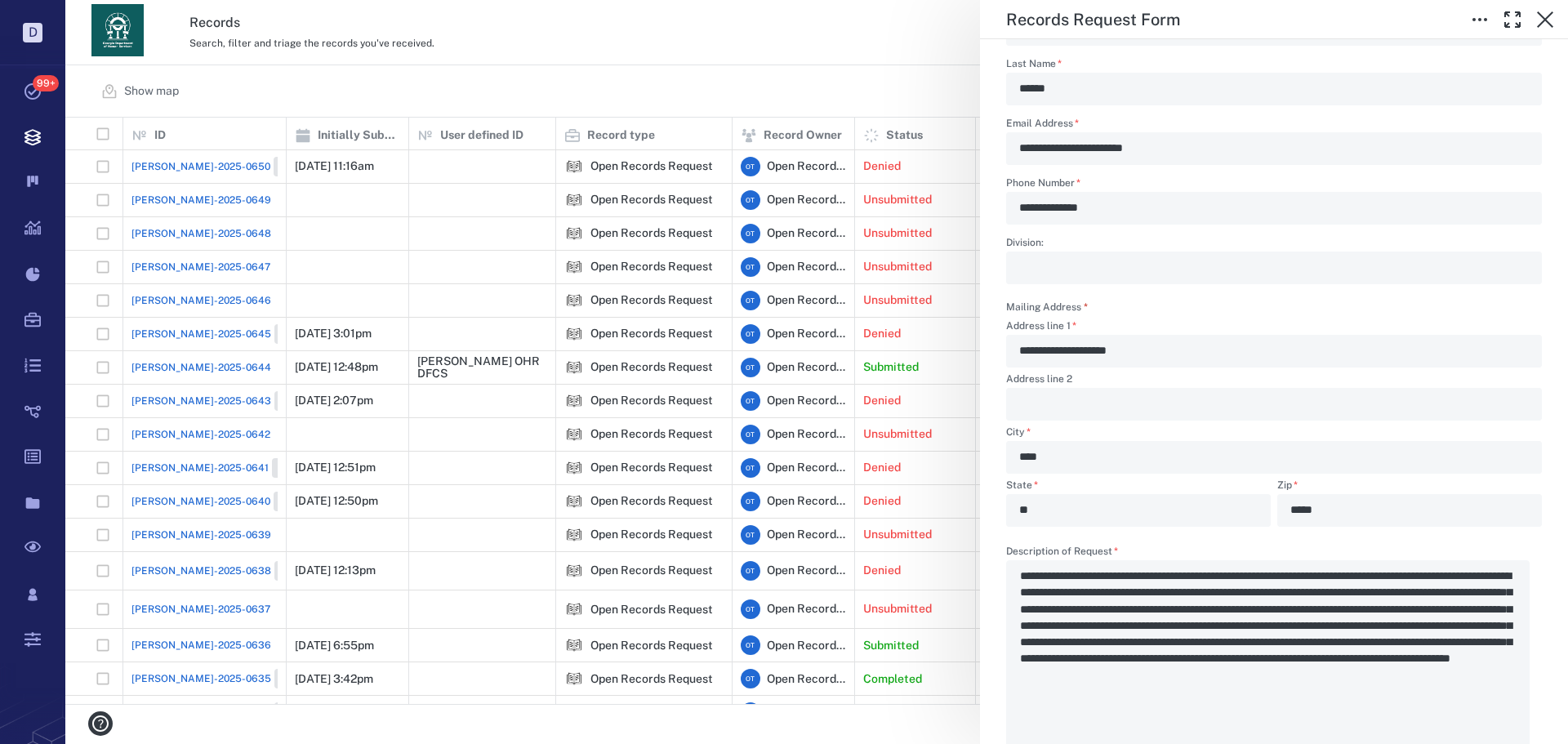
scroll to position [1695, 0]
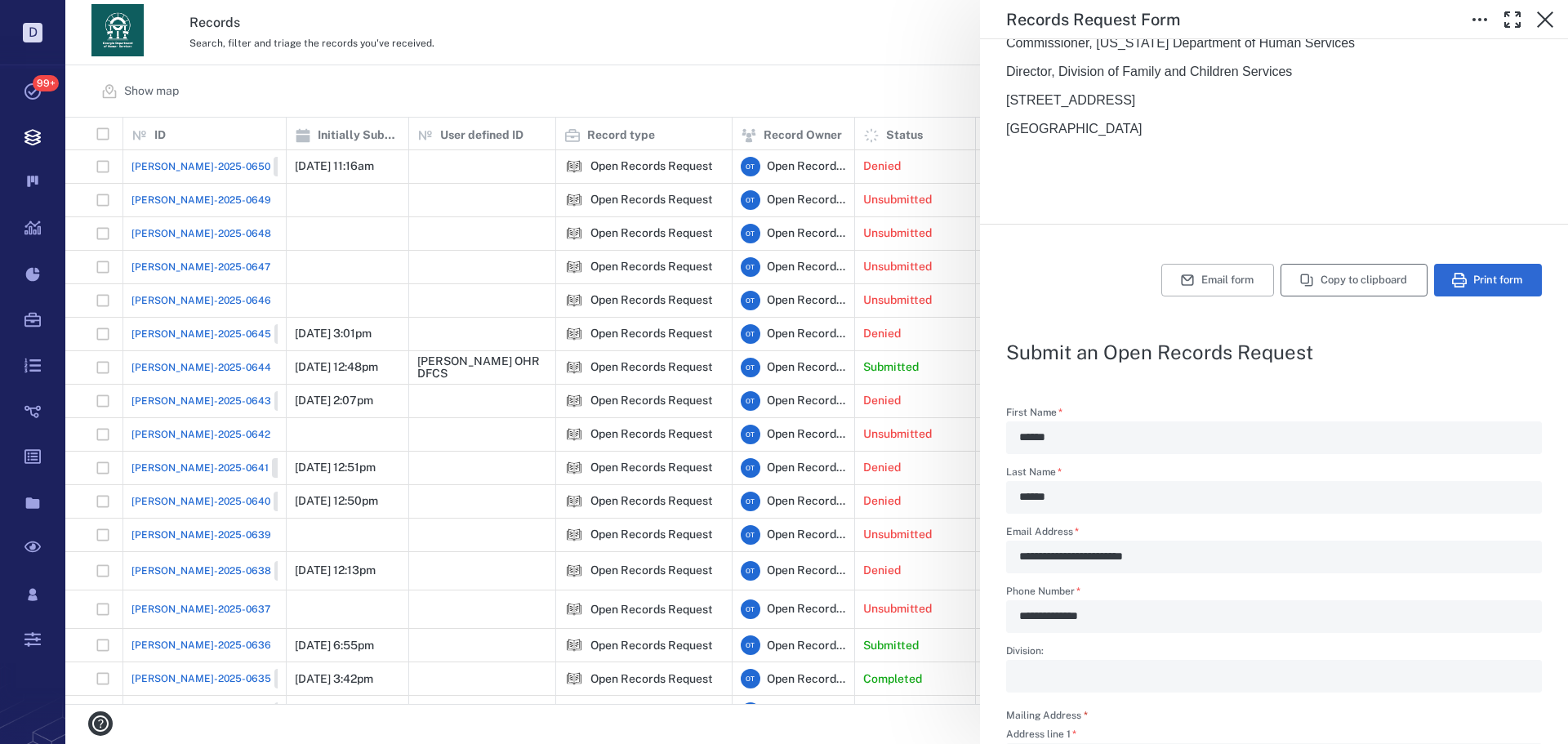
click at [1383, 272] on button "Copy to clipboard" at bounding box center [1354, 280] width 147 height 33
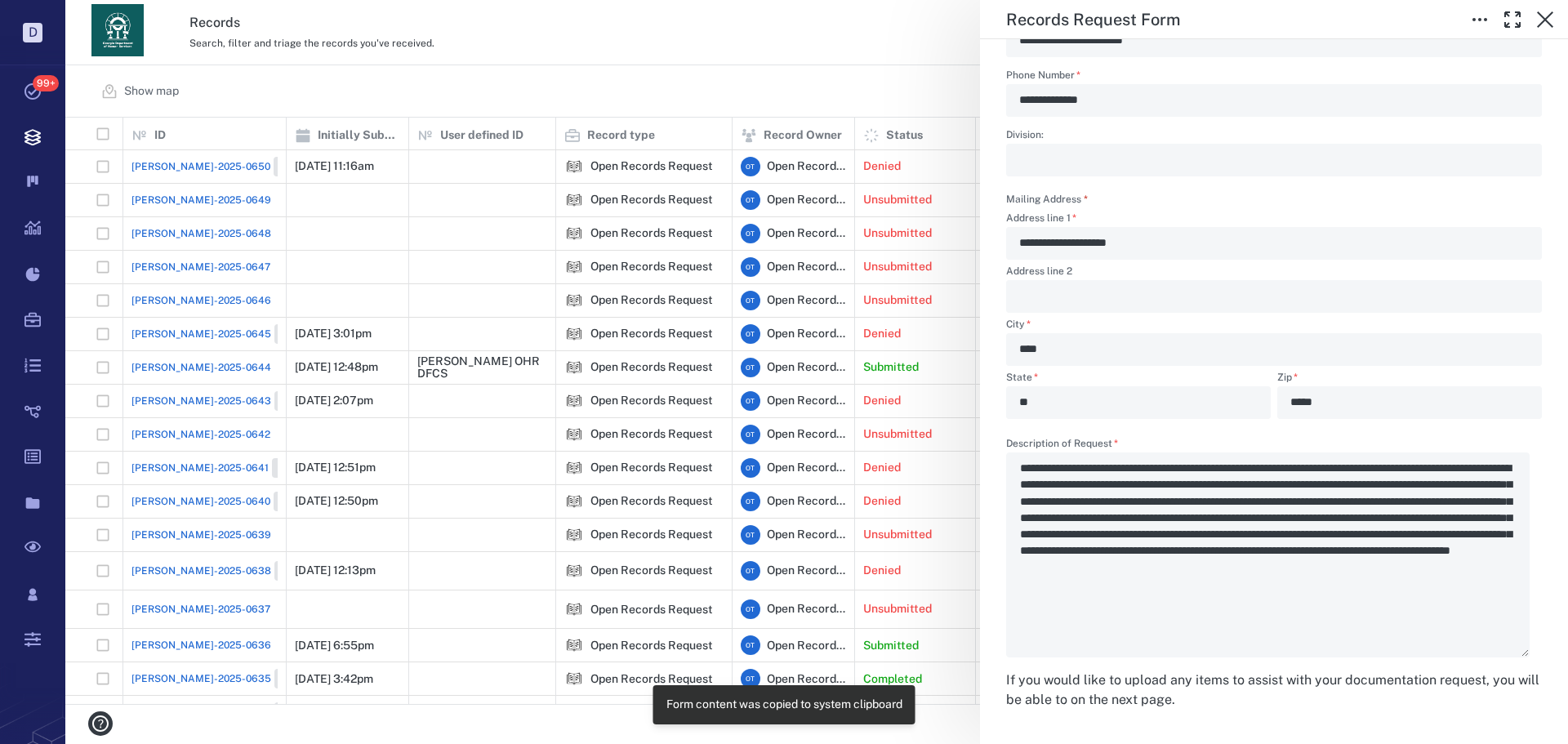
scroll to position [2512, 0]
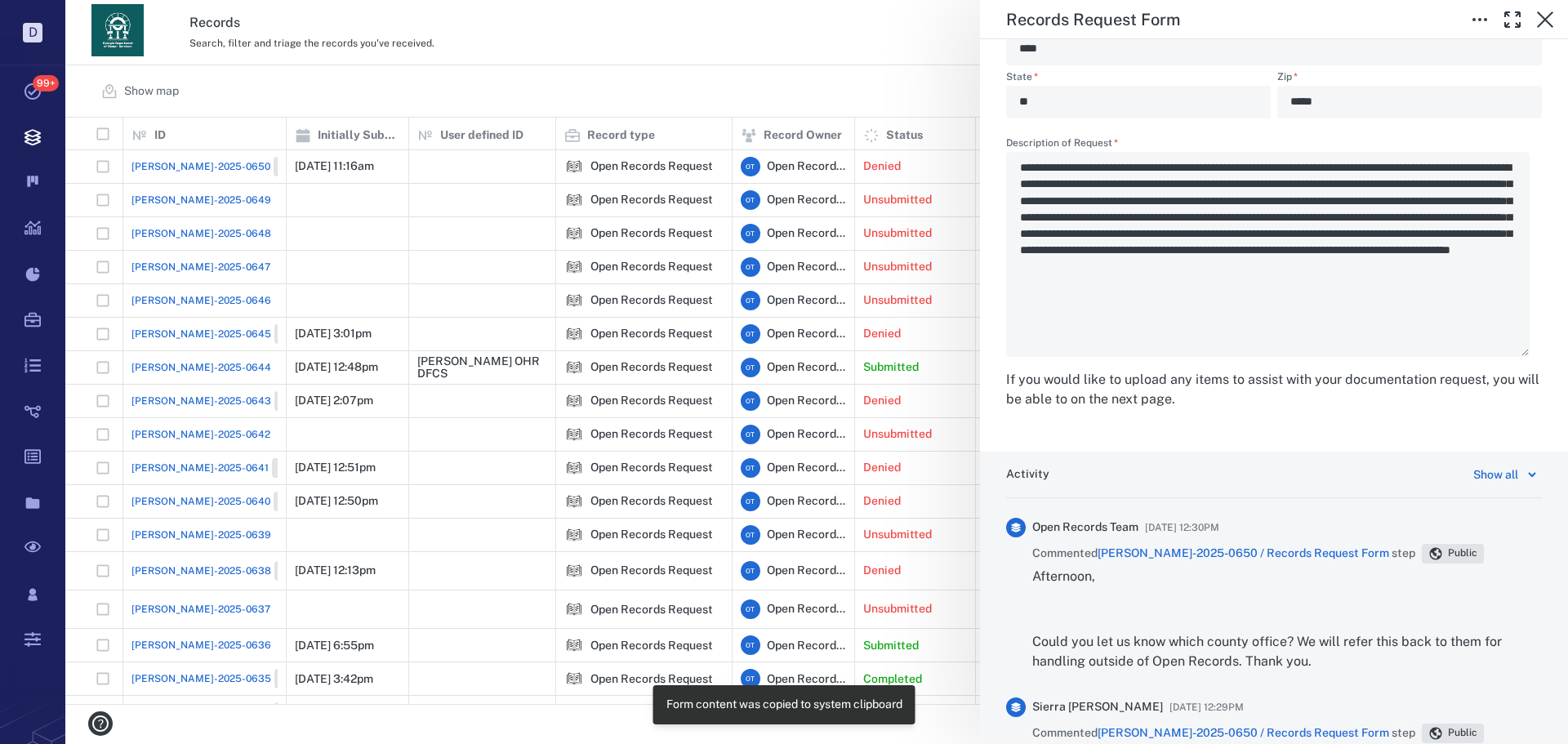
click at [840, 23] on div "Records Request Form Status Complete Type Form Record ORR-2025-0650 Responsible…" at bounding box center [816, 372] width 1502 height 744
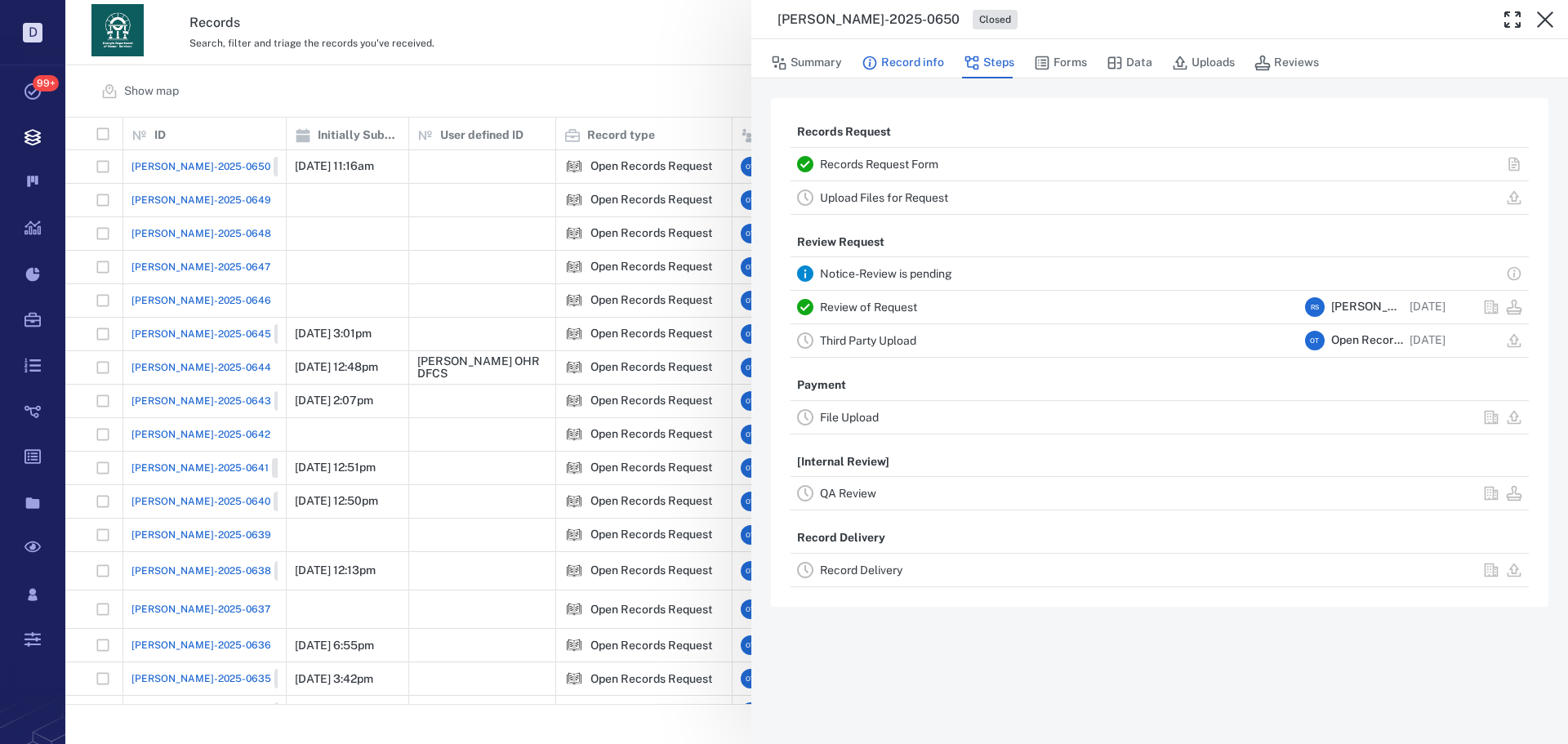
click at [929, 71] on button "Record info" at bounding box center [902, 63] width 82 height 31
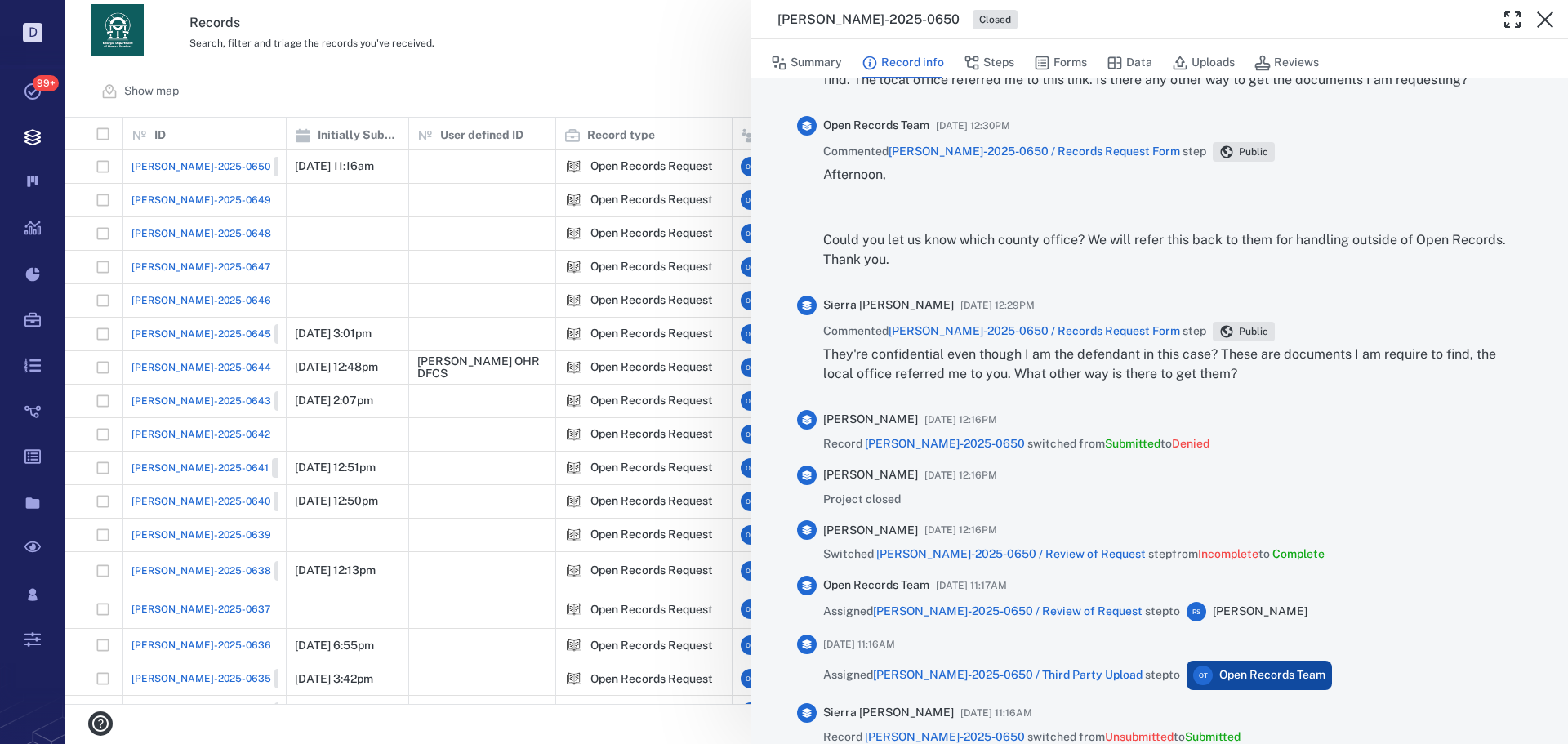
scroll to position [817, 0]
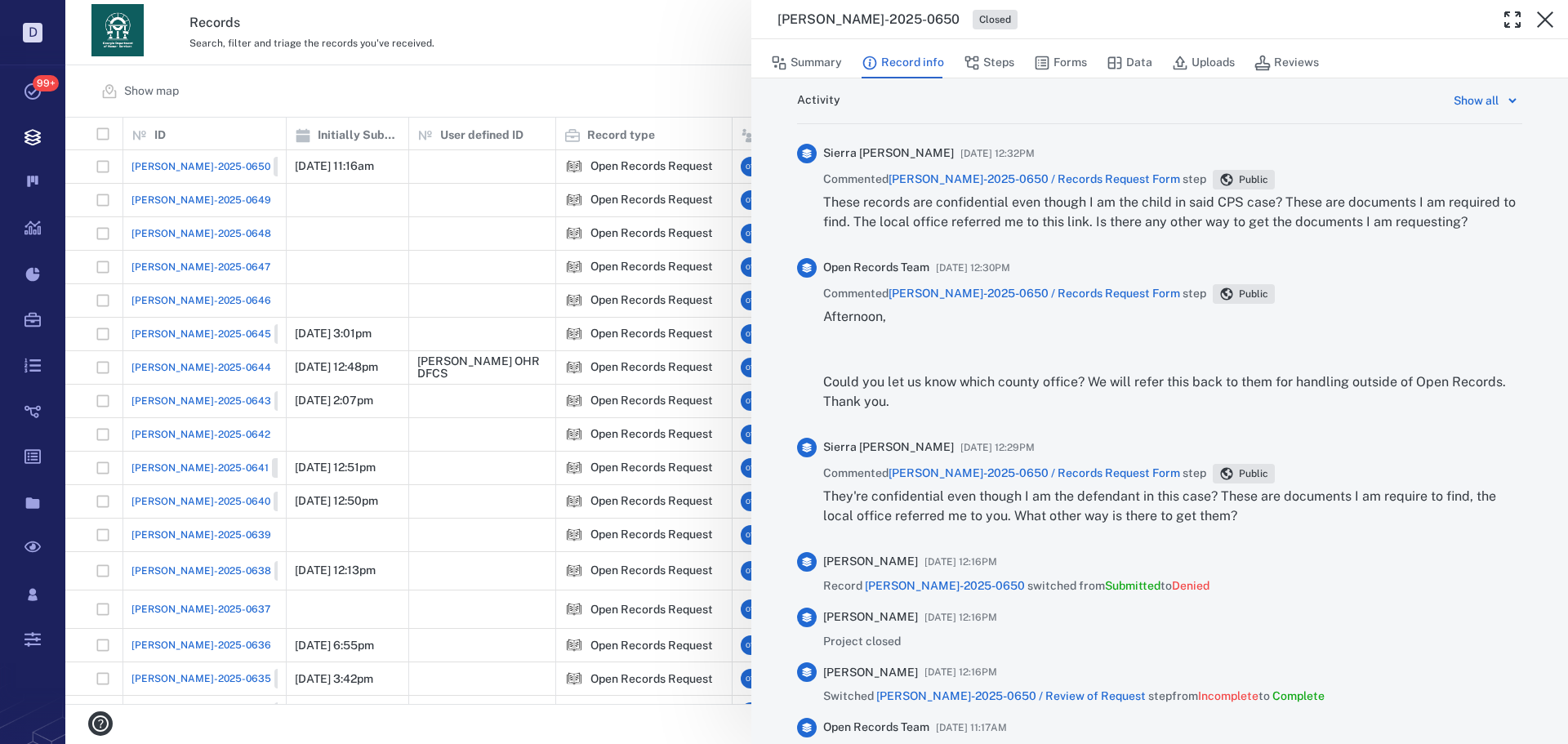
click at [1067, 185] on span "[PERSON_NAME]-2025-0650 / Records Request Form" at bounding box center [1034, 178] width 292 height 13
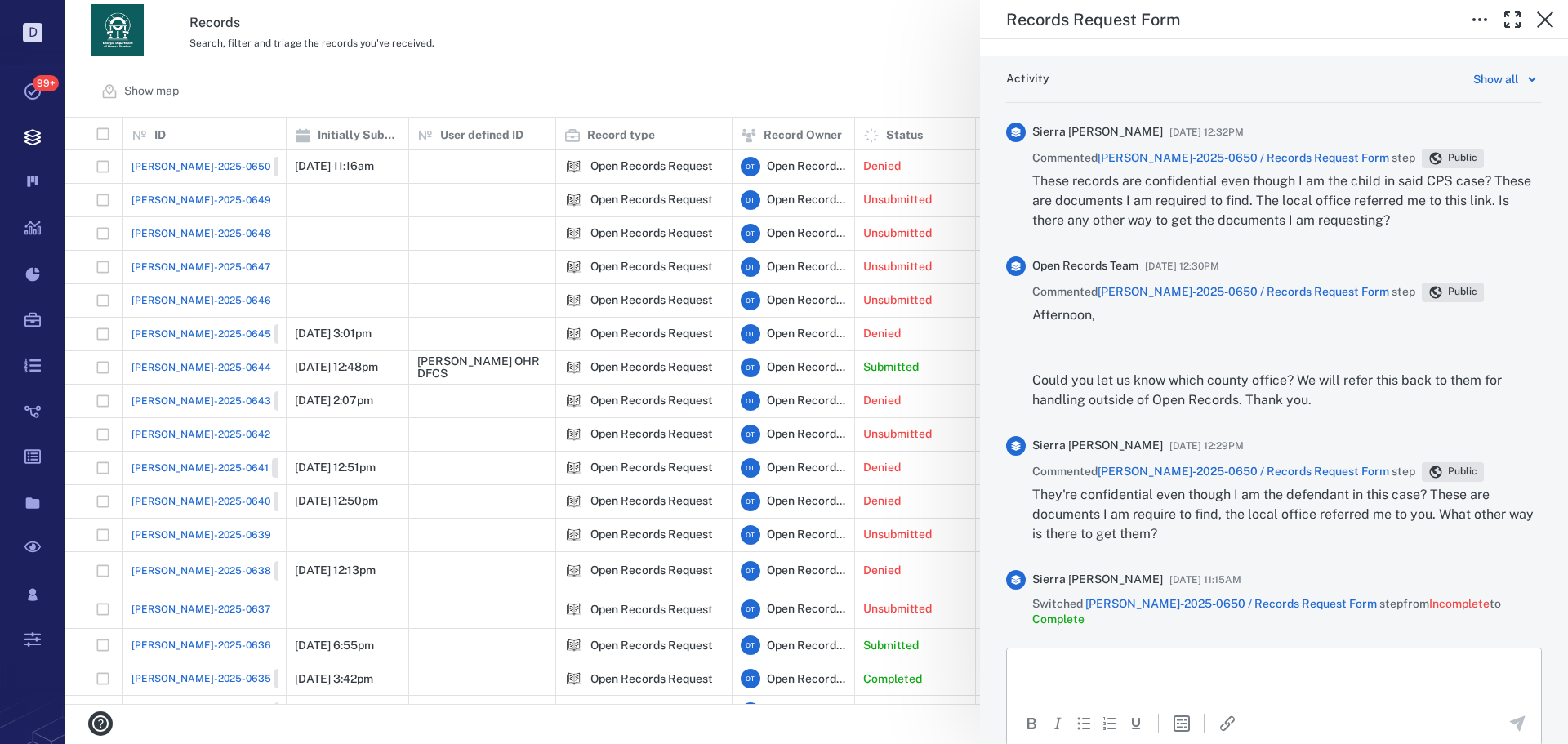
scroll to position [2989, 0]
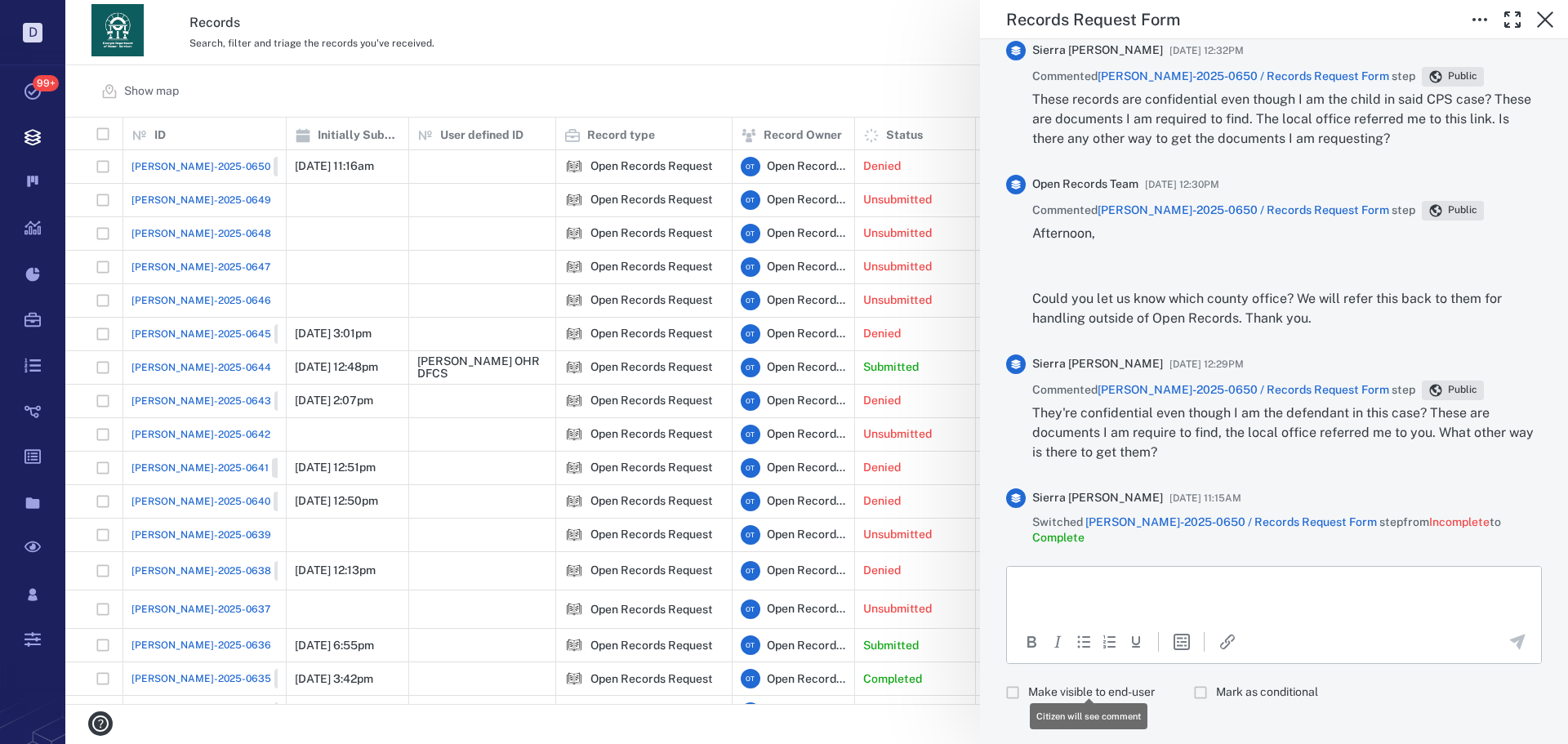
click at [1073, 685] on span "Make visible to end-user" at bounding box center [1091, 693] width 127 height 16
drag, startPoint x: 1108, startPoint y: 612, endPoint x: 111, endPoint y: 51, distance: 1144.0
click at [1108, 622] on div "To open the popup, press Shift+Enter To open the popup, press Shift+Enter" at bounding box center [1274, 641] width 534 height 38
click at [1119, 593] on html at bounding box center [1274, 587] width 534 height 41
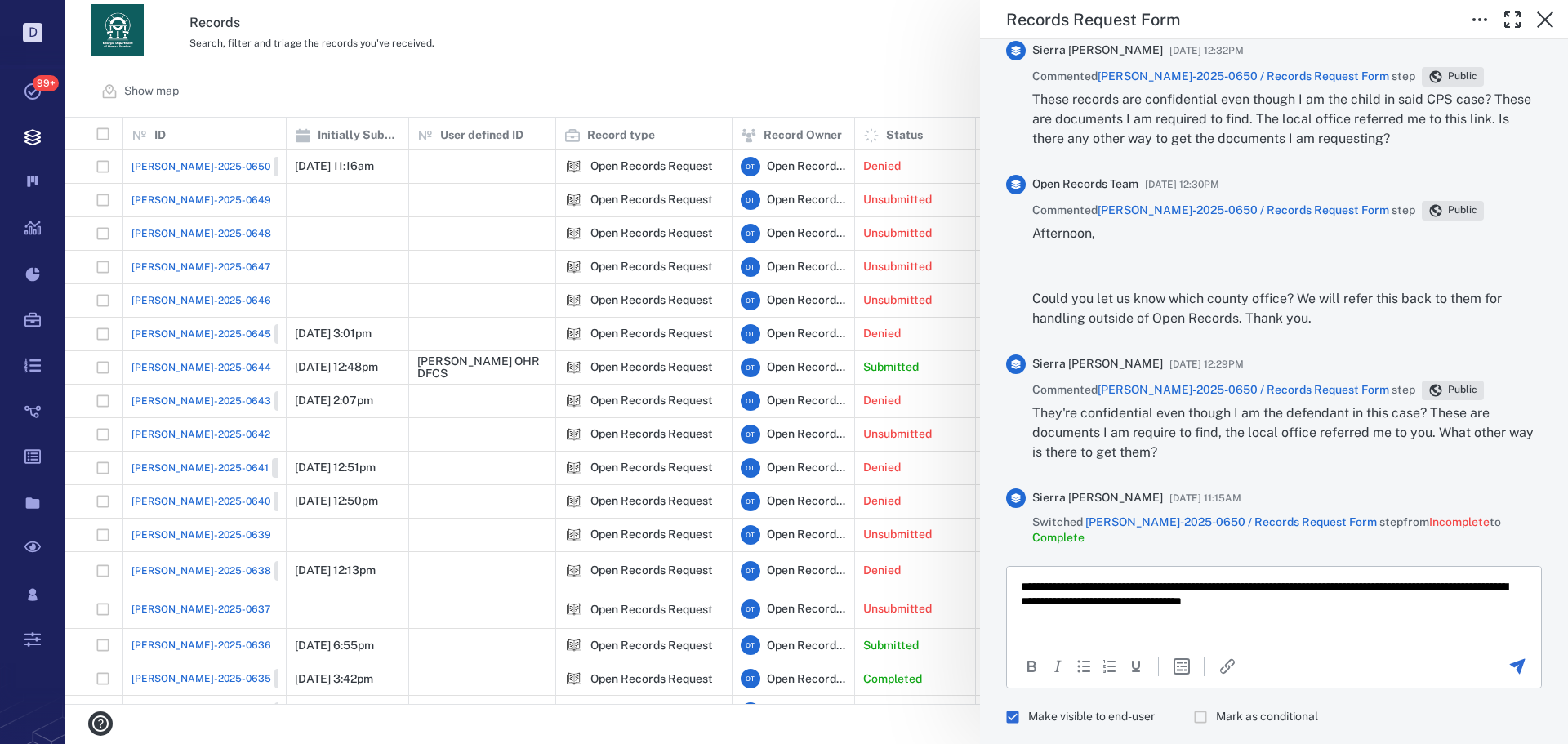
scroll to position [21, 0]
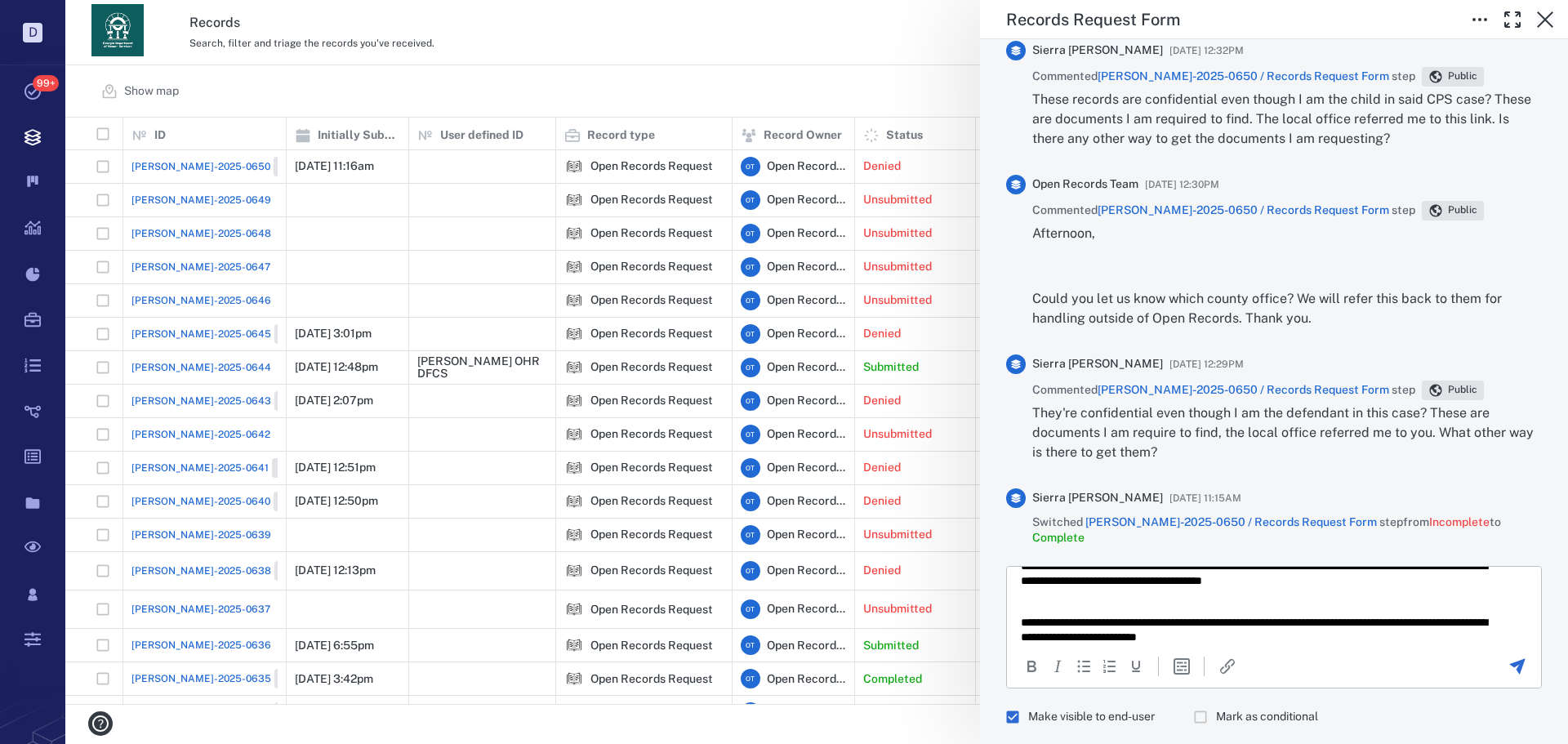
click at [1494, 656] on div at bounding box center [1517, 666] width 45 height 20
click at [1510, 658] on icon "Send the comment" at bounding box center [1517, 666] width 15 height 15
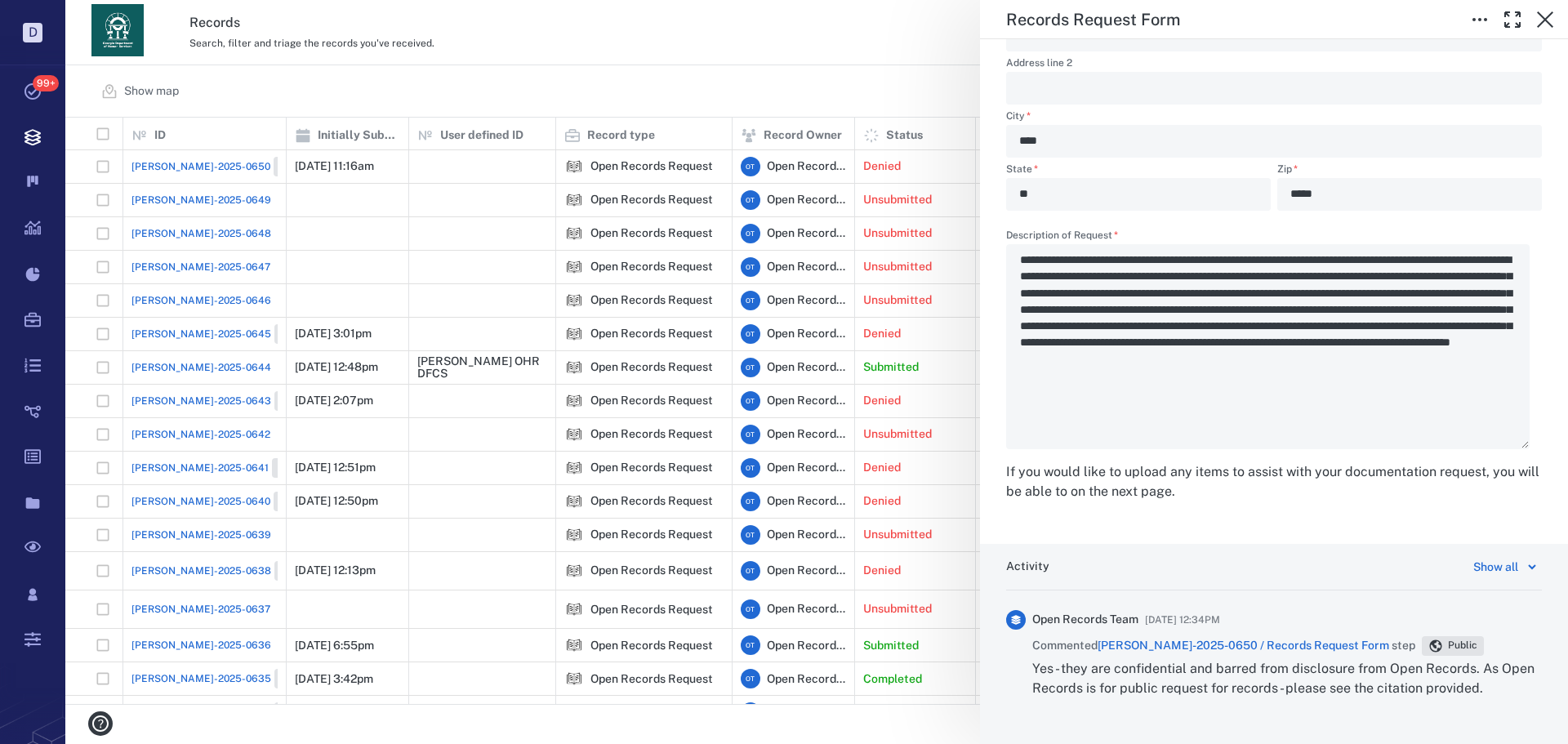
scroll to position [2417, 0]
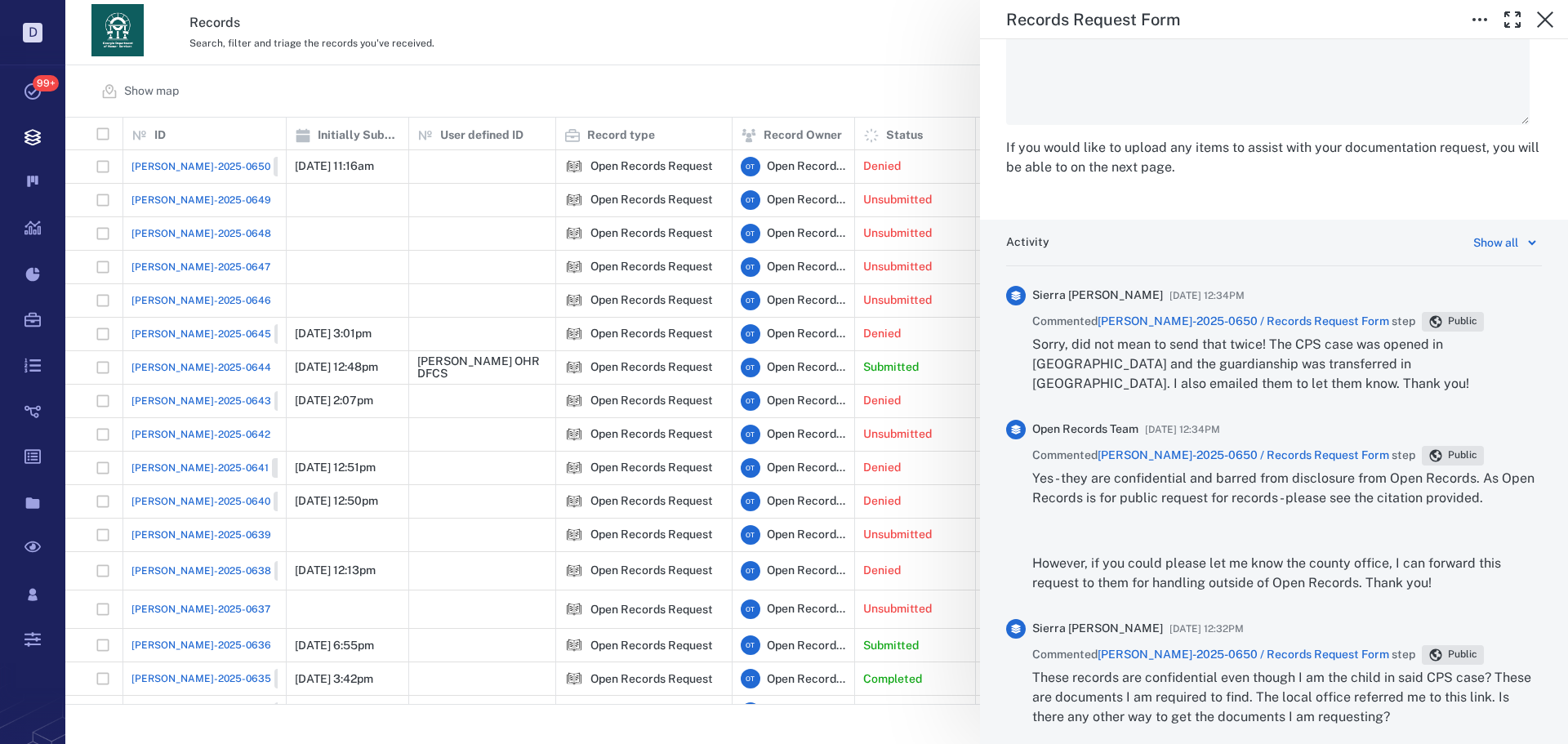
scroll to position [2941, 0]
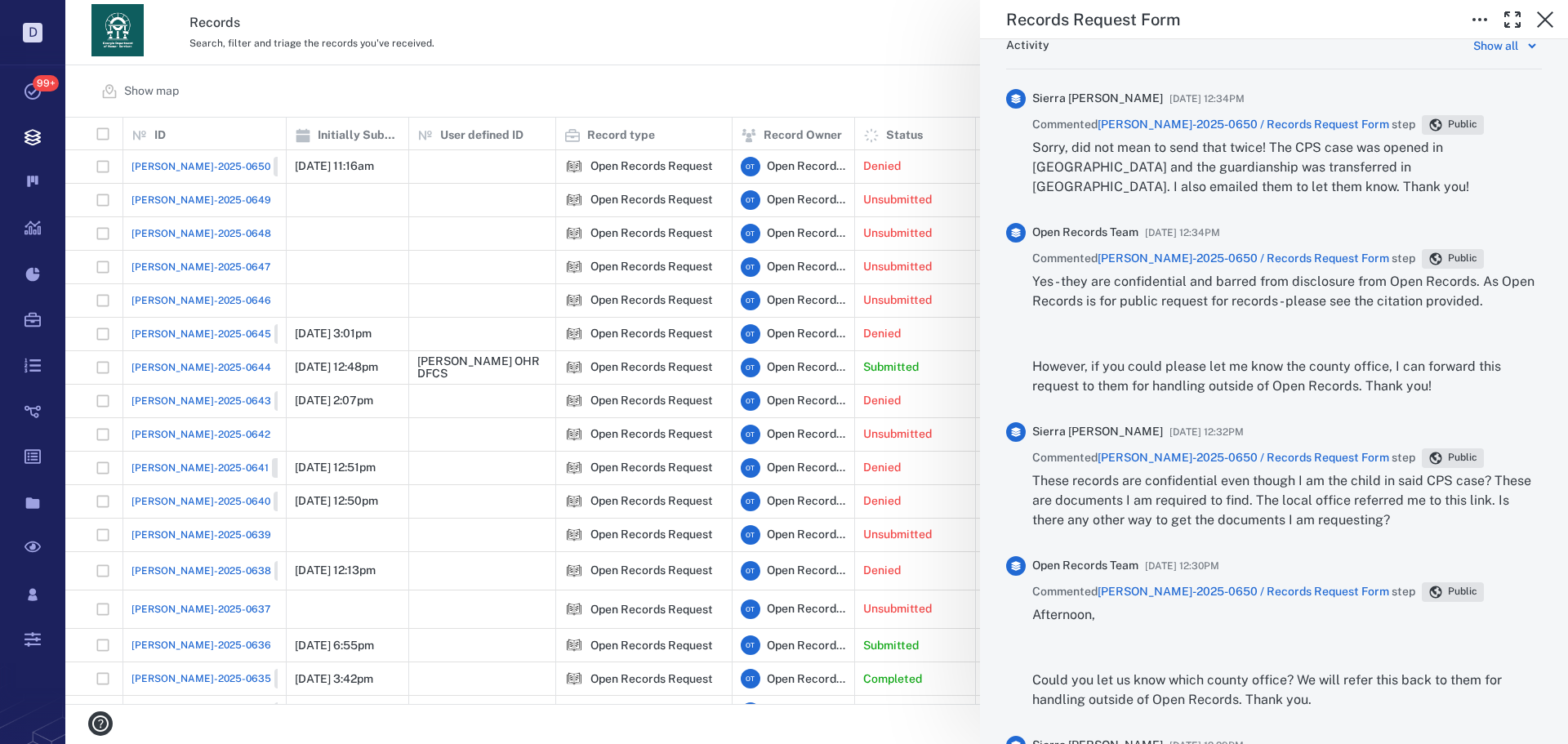
click at [763, 121] on div "Records Request Form Status Complete Type Form Record ORR-2025-0650 Responsible…" at bounding box center [816, 372] width 1502 height 744
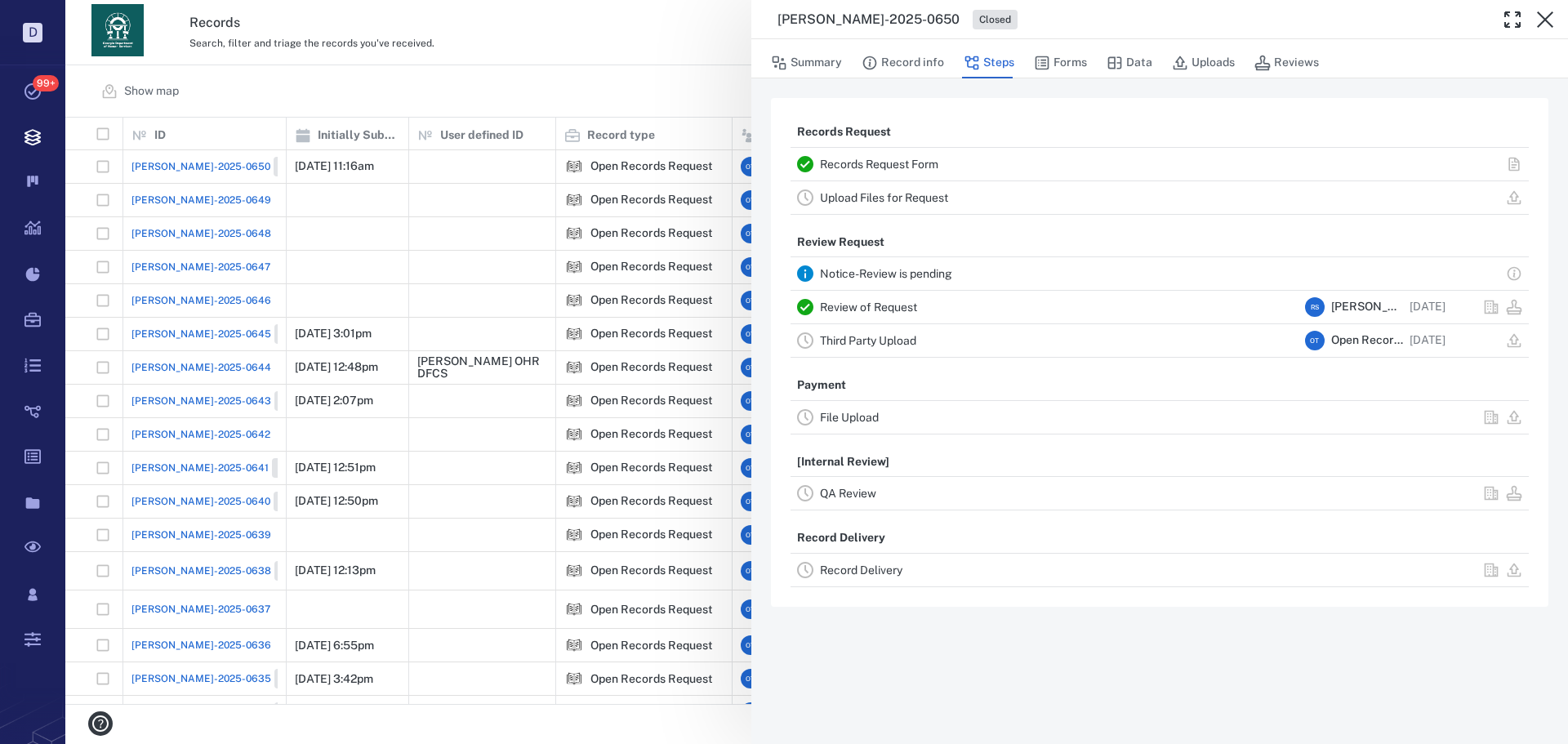
click at [614, 91] on div "[PERSON_NAME]-2025-0650 Closed Summary Record info Steps Forms Data Uploads Rev…" at bounding box center [816, 372] width 1502 height 744
